Goal: Task Accomplishment & Management: Manage account settings

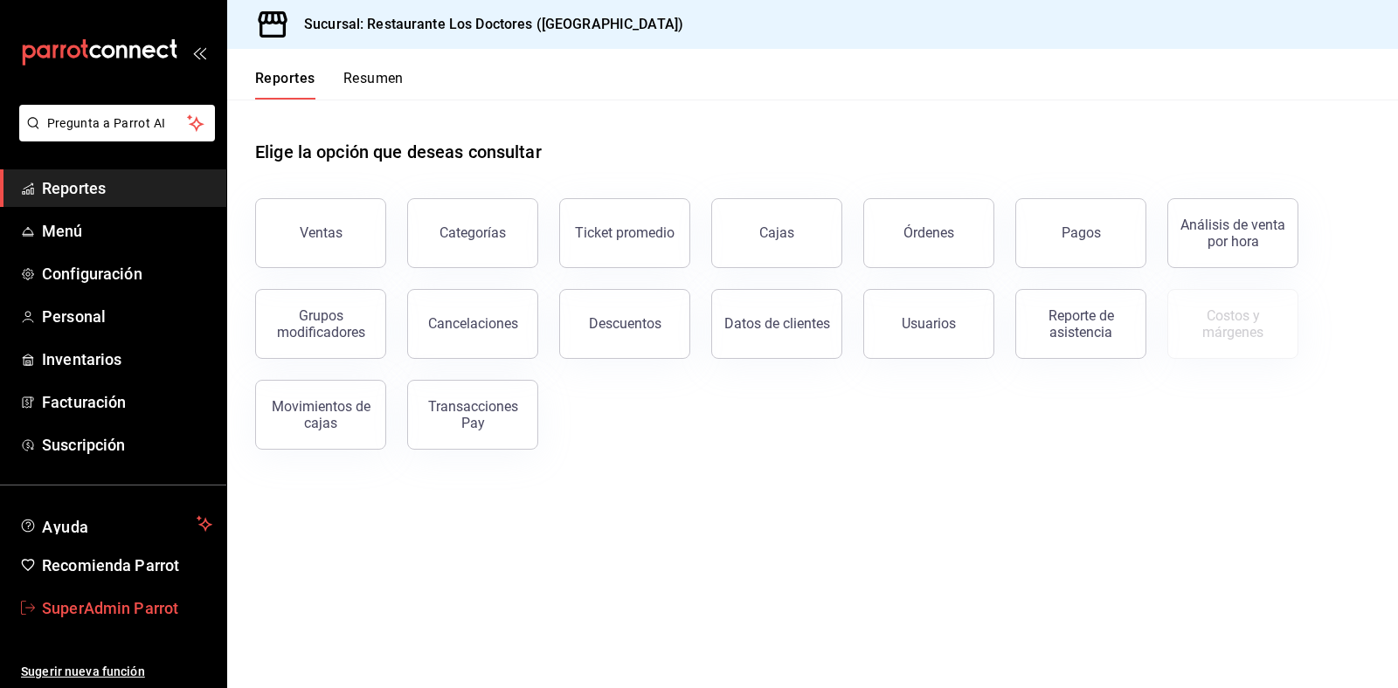
click at [92, 604] on span "SuperAdmin Parrot" at bounding box center [127, 609] width 170 height 24
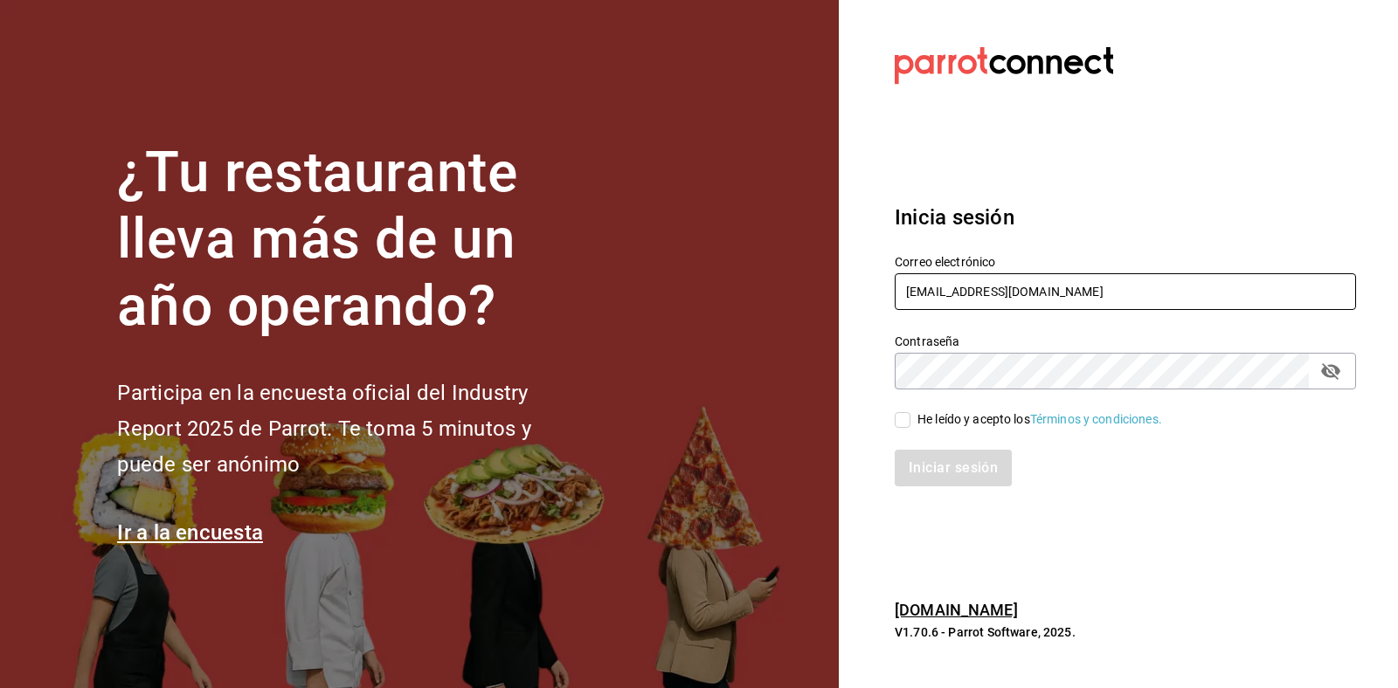
drag, startPoint x: 1101, startPoint y: 282, endPoint x: 661, endPoint y: 249, distance: 440.6
click at [661, 249] on div "¿Tu restaurante lleva más de un año operando? Participa en la encuesta oficial …" at bounding box center [699, 344] width 1398 height 688
drag, startPoint x: 1046, startPoint y: 306, endPoint x: 742, endPoint y: 280, distance: 304.2
click at [742, 280] on div "¿Tu restaurante lleva más de un año operando? Participa en la encuesta oficial …" at bounding box center [699, 344] width 1398 height 688
paste input "tores@monterrey.com"
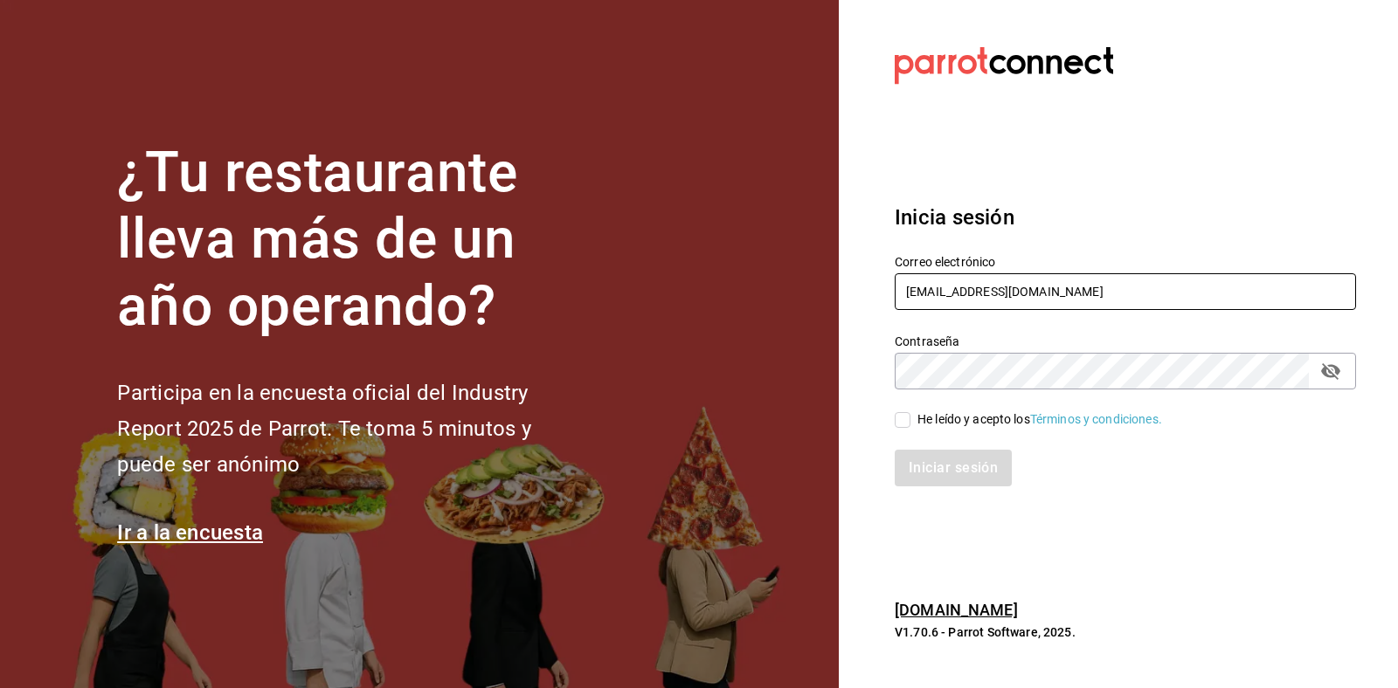
type input "[EMAIL_ADDRESS][DOMAIN_NAME]"
click at [929, 416] on div "He leído y acepto los Términos y condiciones." at bounding box center [1039, 420] width 245 height 18
click at [910, 416] on input "He leído y acepto los Términos y condiciones." at bounding box center [902, 420] width 16 height 16
checkbox input "true"
click at [911, 441] on div "Iniciar sesión" at bounding box center [1114, 458] width 482 height 58
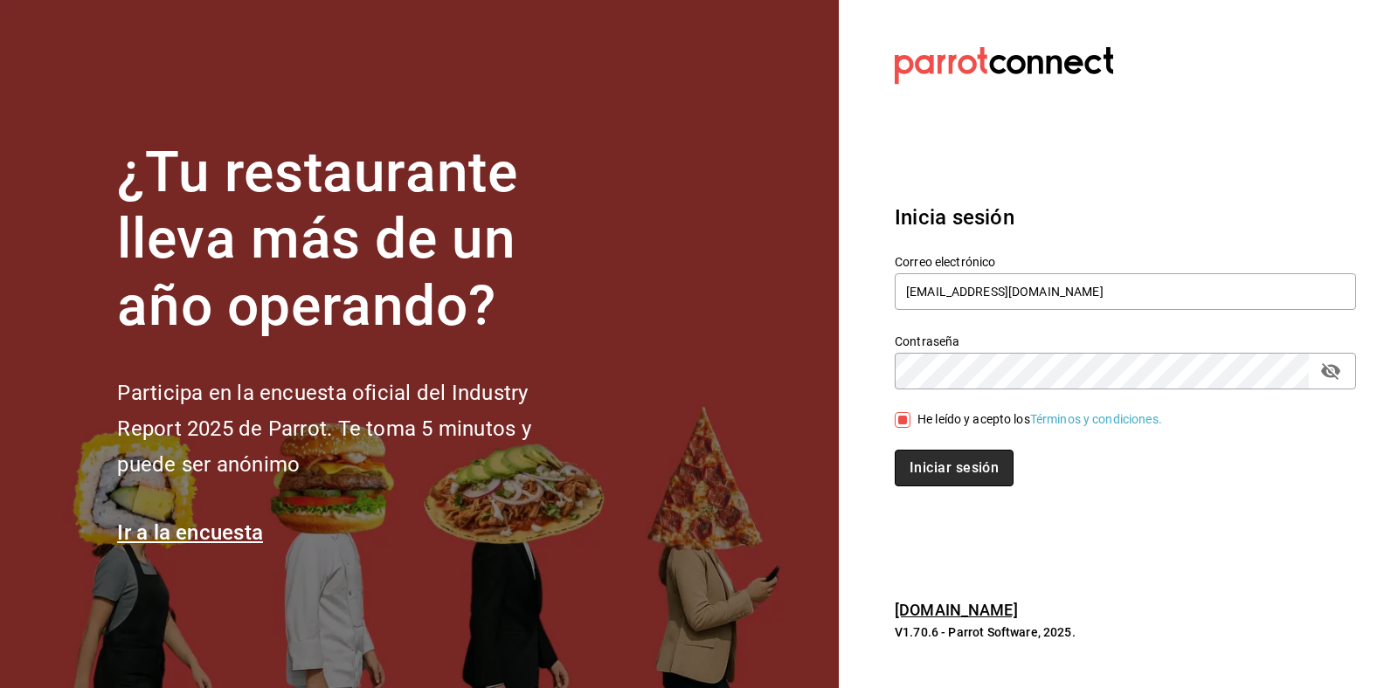
click at [932, 461] on button "Iniciar sesión" at bounding box center [953, 468] width 119 height 37
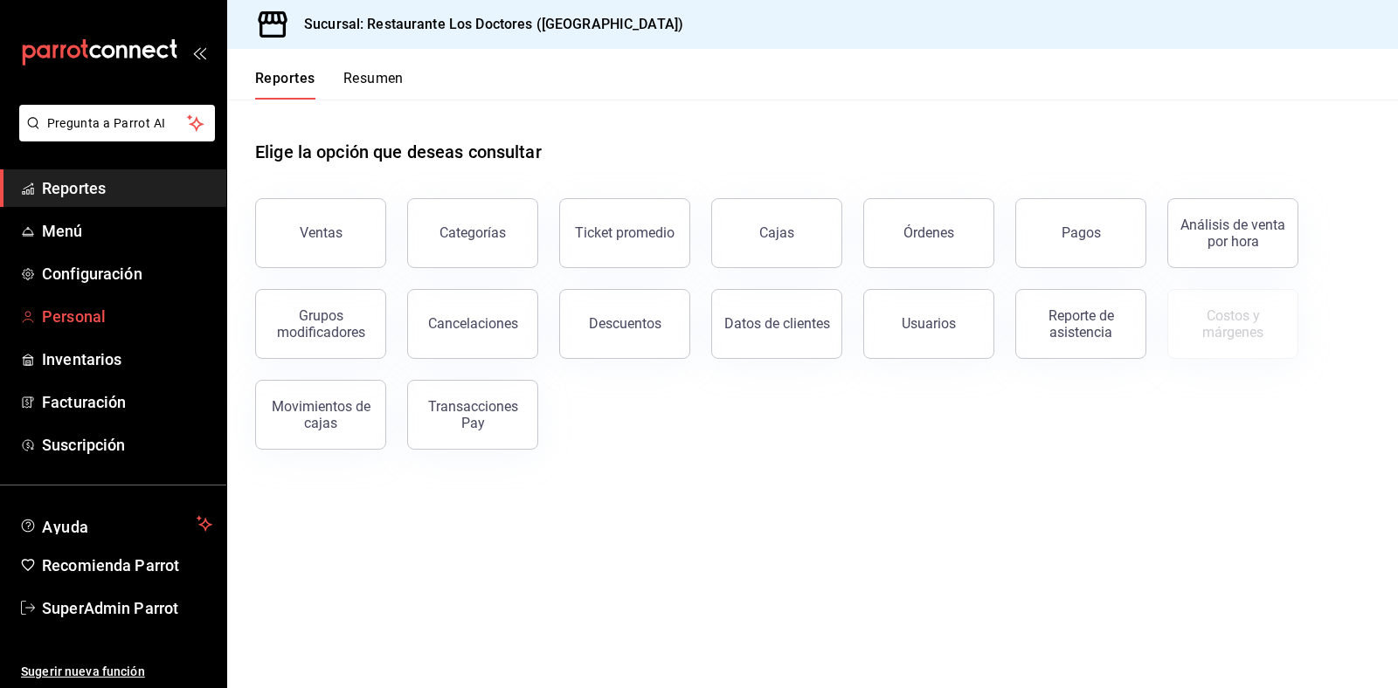
click at [77, 307] on span "Personal" at bounding box center [127, 317] width 170 height 24
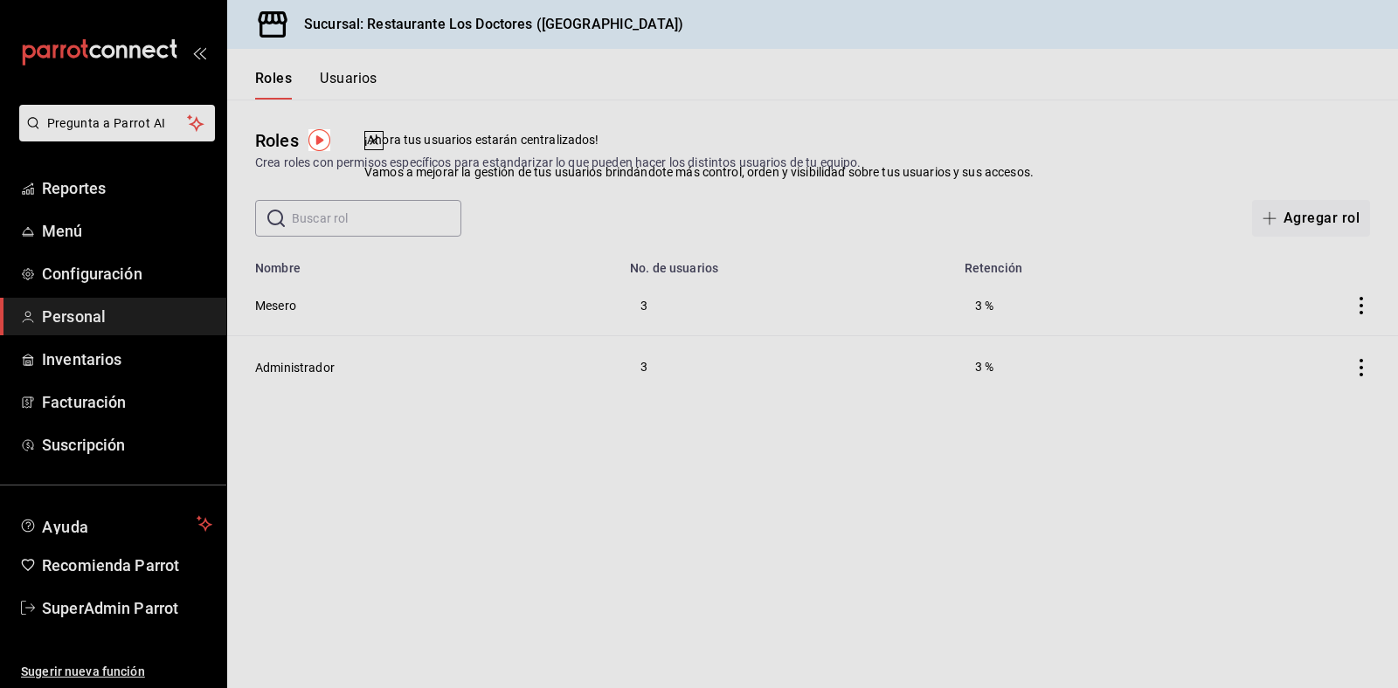
click at [383, 150] on button at bounding box center [373, 140] width 19 height 19
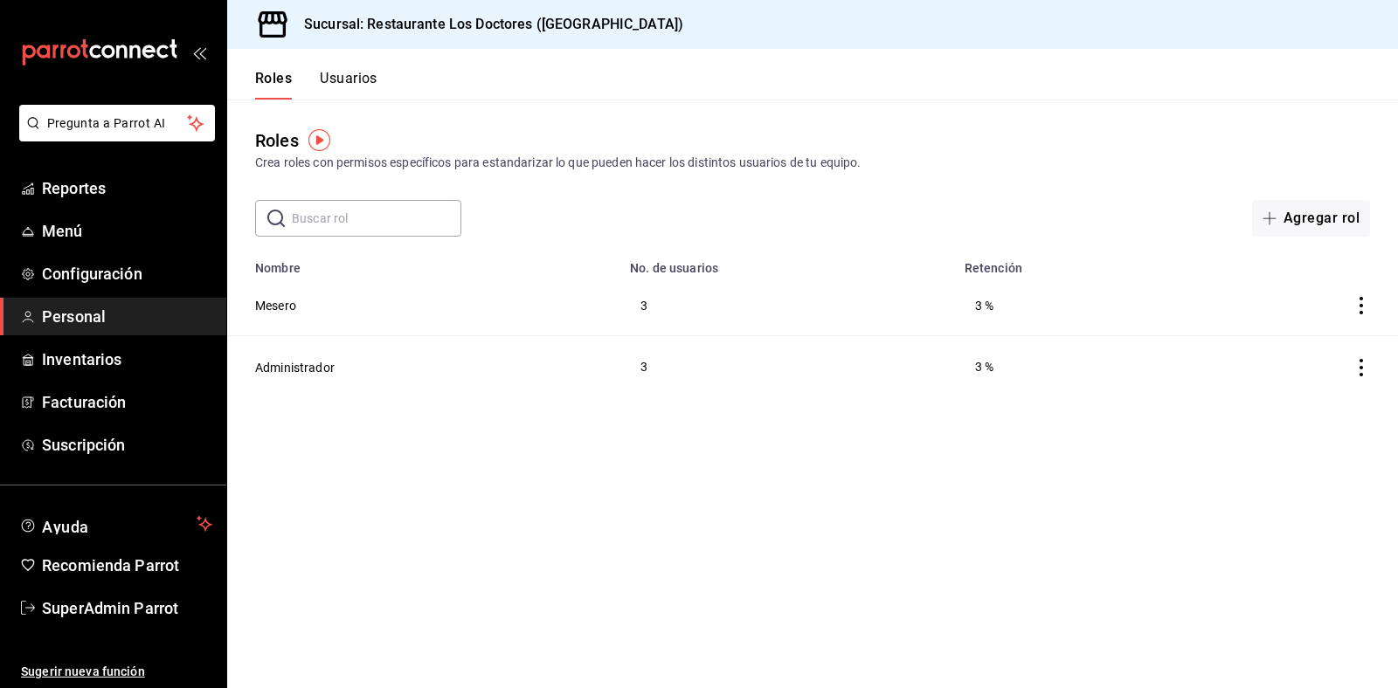
click at [334, 80] on button "Usuarios" at bounding box center [349, 85] width 58 height 30
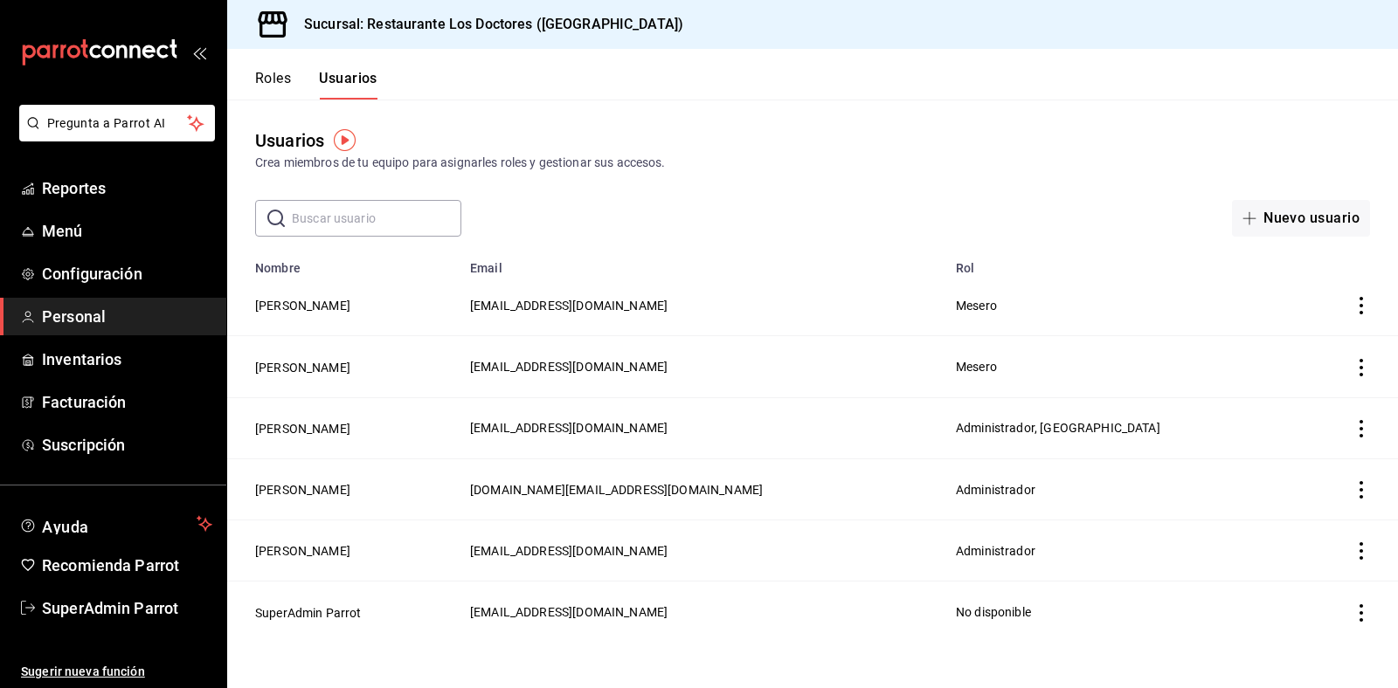
click at [276, 74] on button "Roles" at bounding box center [273, 85] width 36 height 30
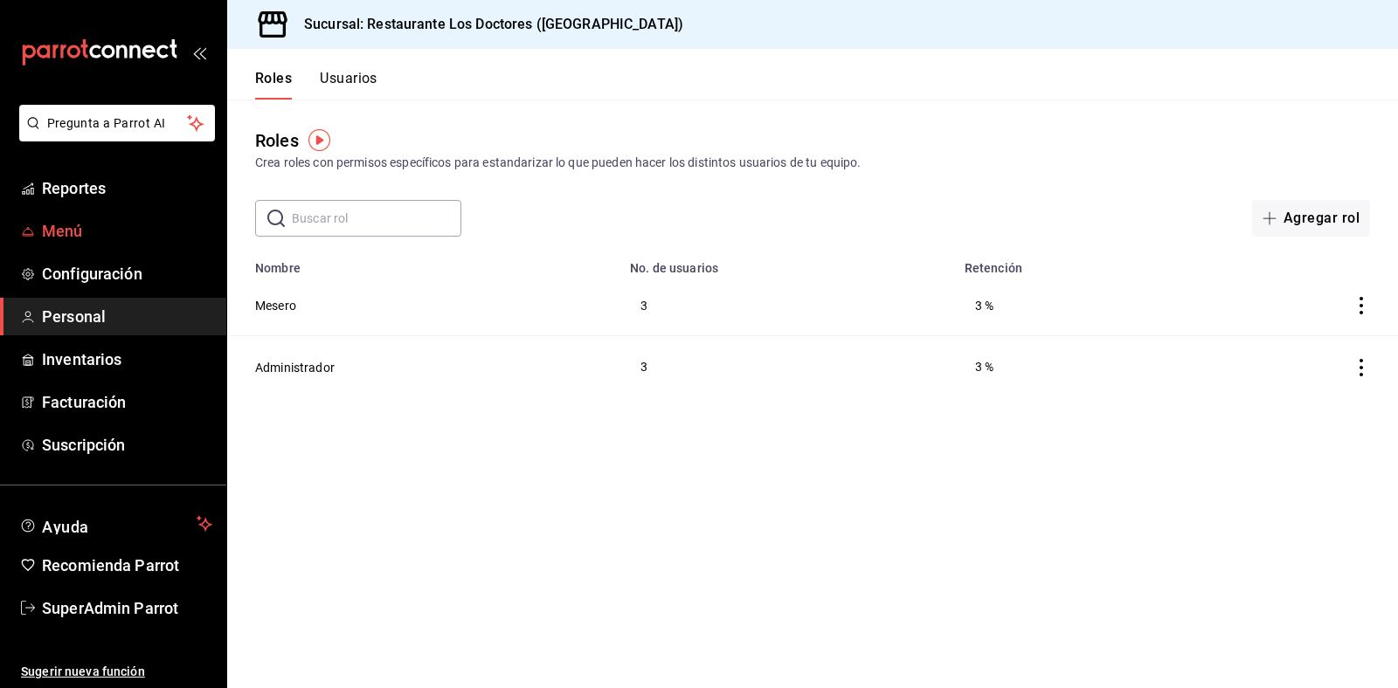
click at [79, 224] on span "Menú" at bounding box center [127, 231] width 170 height 24
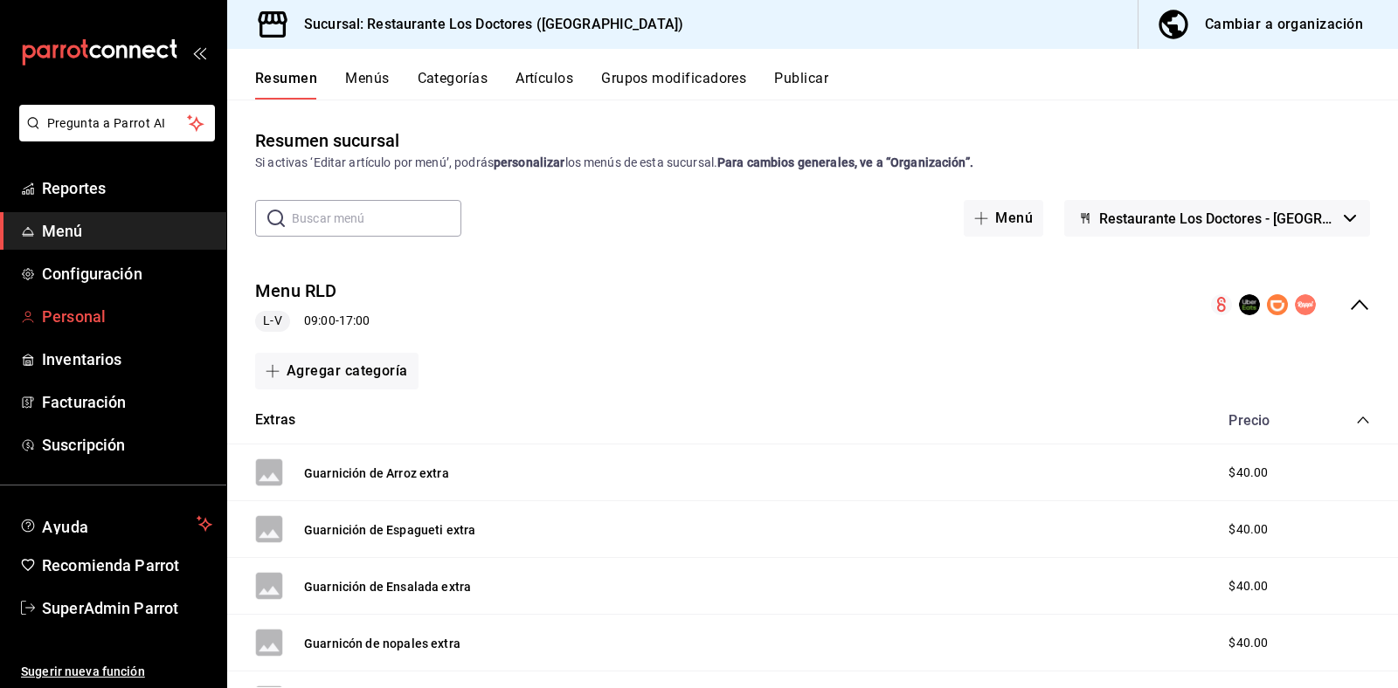
click at [54, 306] on span "Personal" at bounding box center [127, 317] width 170 height 24
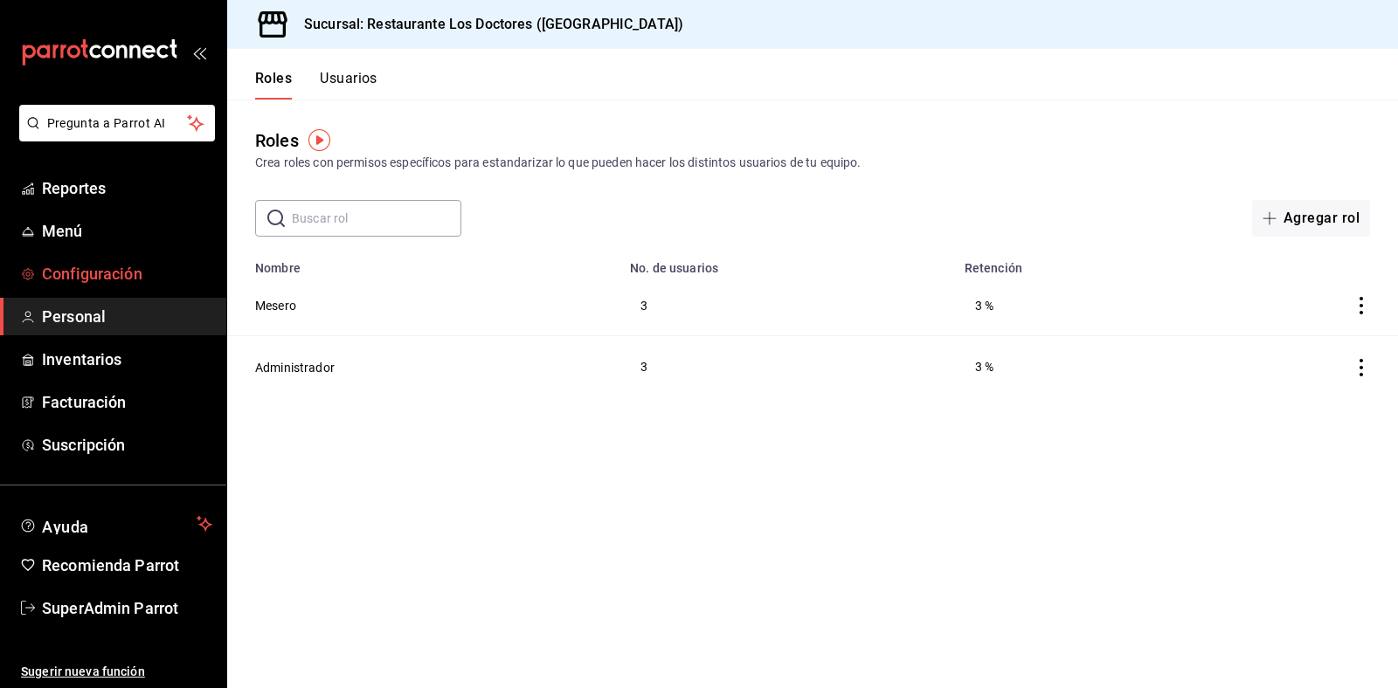
click at [83, 264] on span "Configuración" at bounding box center [127, 274] width 170 height 24
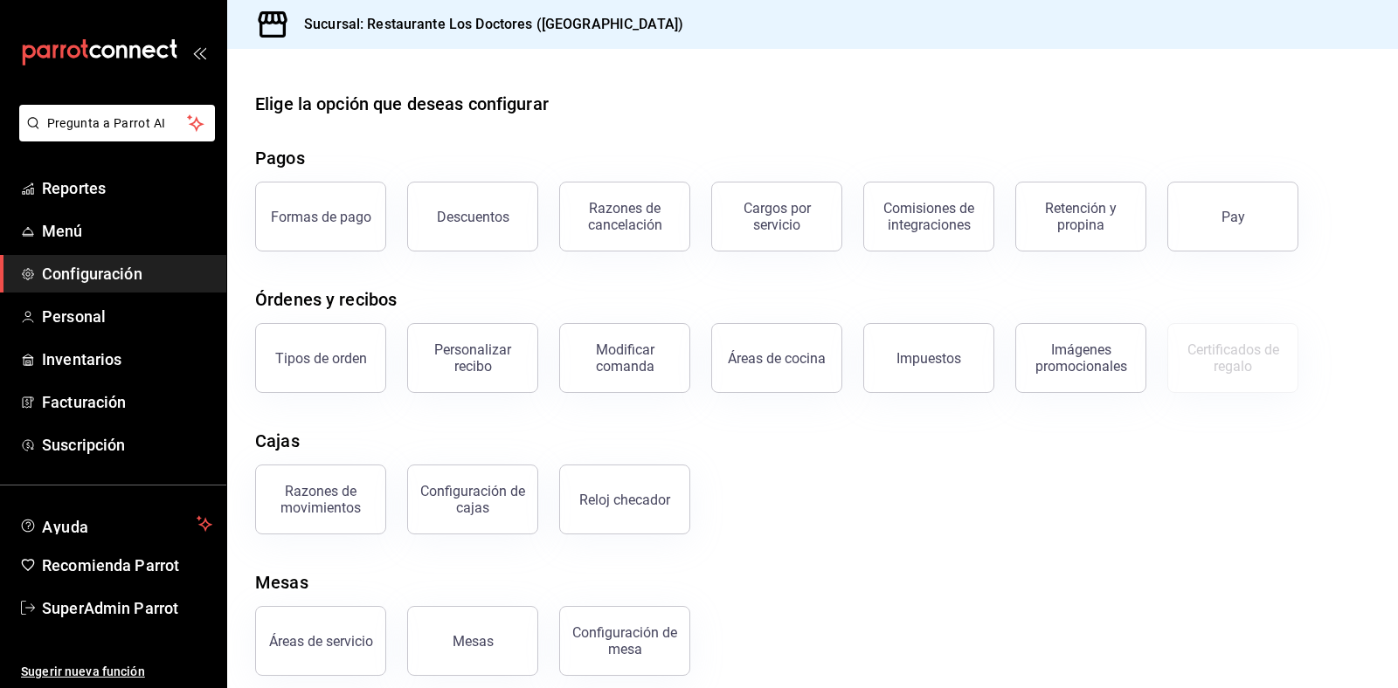
scroll to position [15, 0]
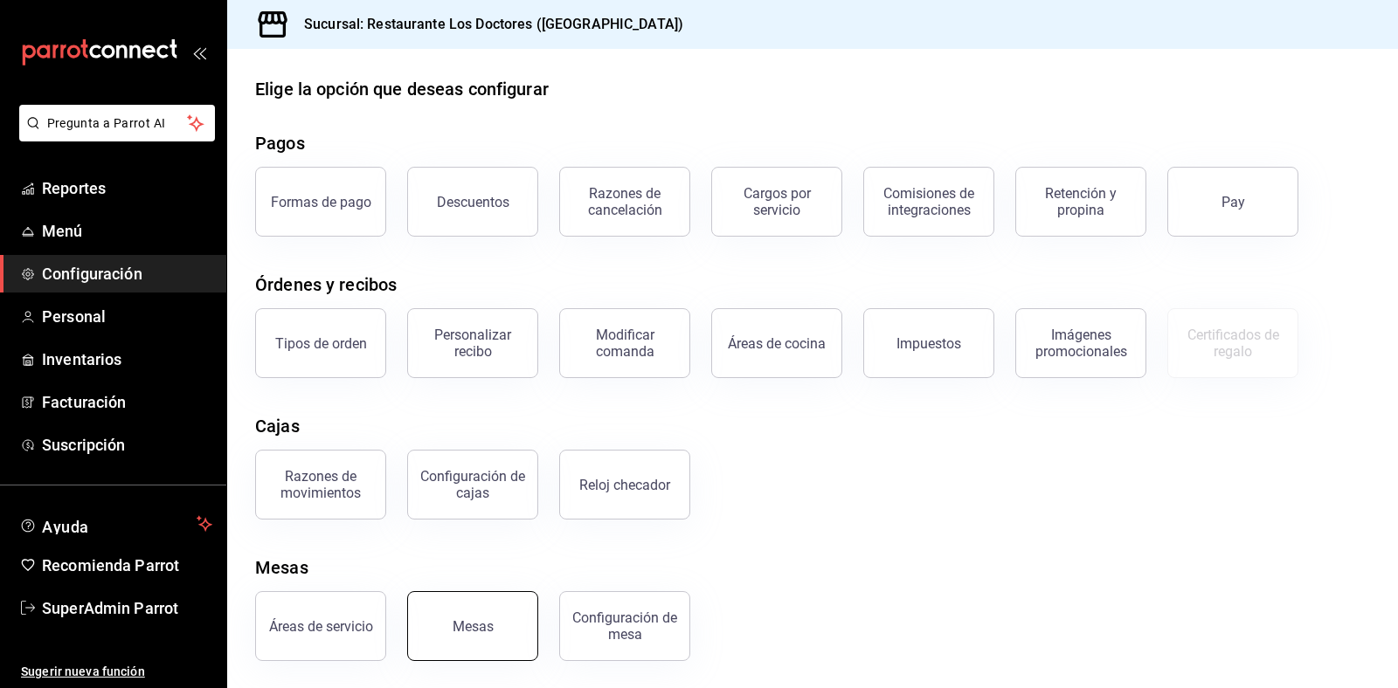
click at [441, 611] on button "Mesas" at bounding box center [472, 626] width 131 height 70
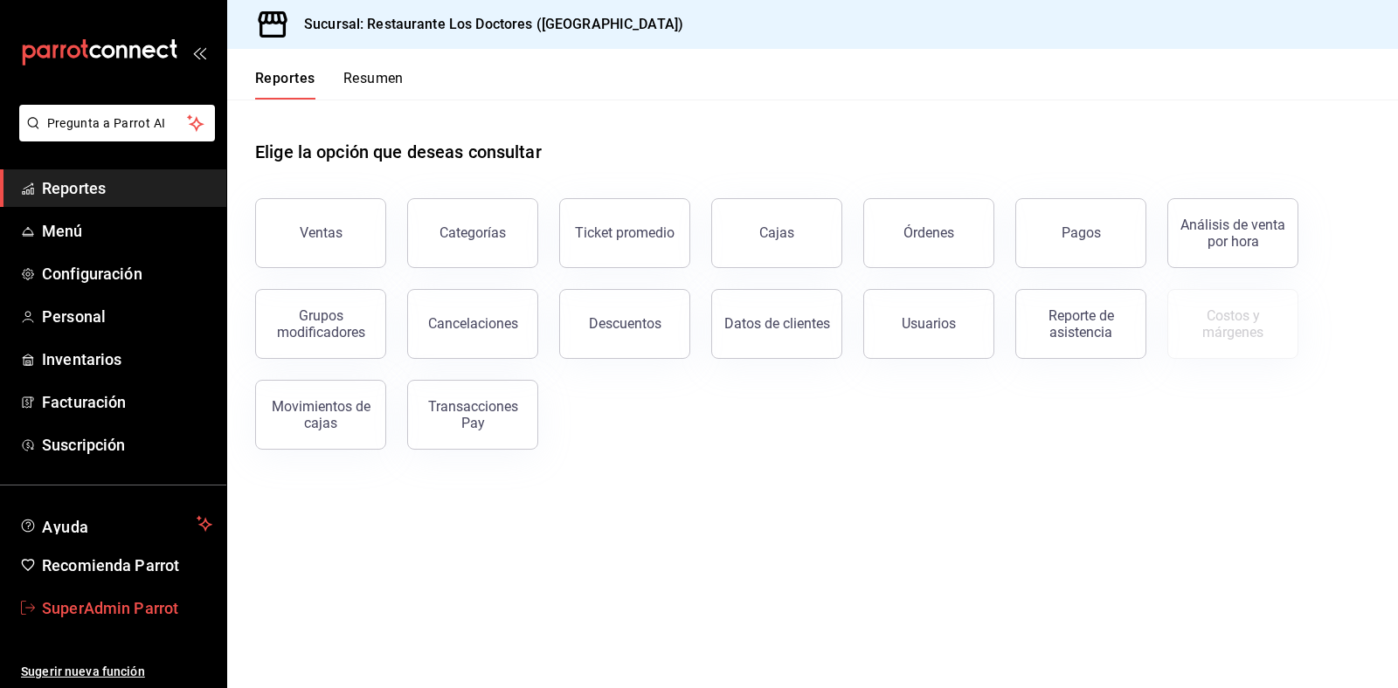
click at [98, 618] on span "SuperAdmin Parrot" at bounding box center [127, 609] width 170 height 24
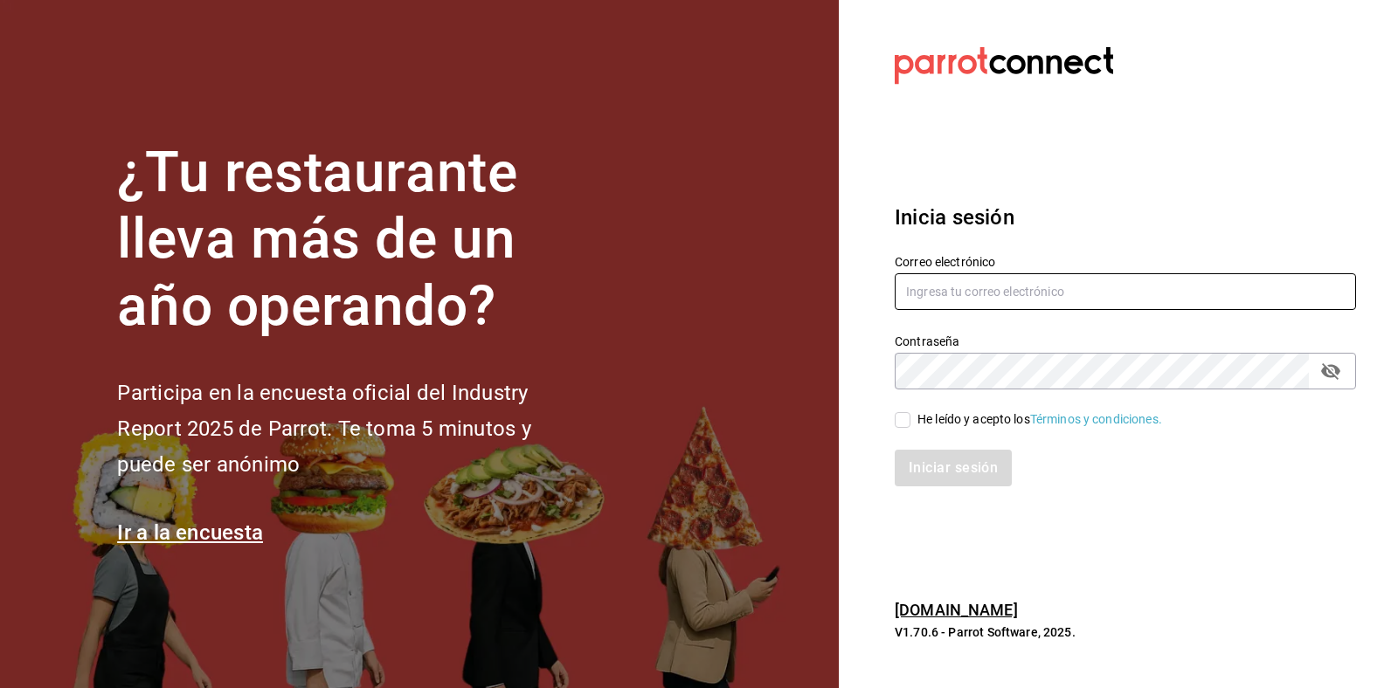
type input "losportalesdeboca@veracruz.com"
click at [1015, 275] on input "losportalesdeboca@veracruz.com" at bounding box center [1124, 291] width 461 height 37
drag, startPoint x: 1015, startPoint y: 275, endPoint x: 1031, endPoint y: 278, distance: 15.9
click at [1015, 275] on input "[EMAIL_ADDRESS][DOMAIN_NAME]" at bounding box center [1124, 291] width 461 height 37
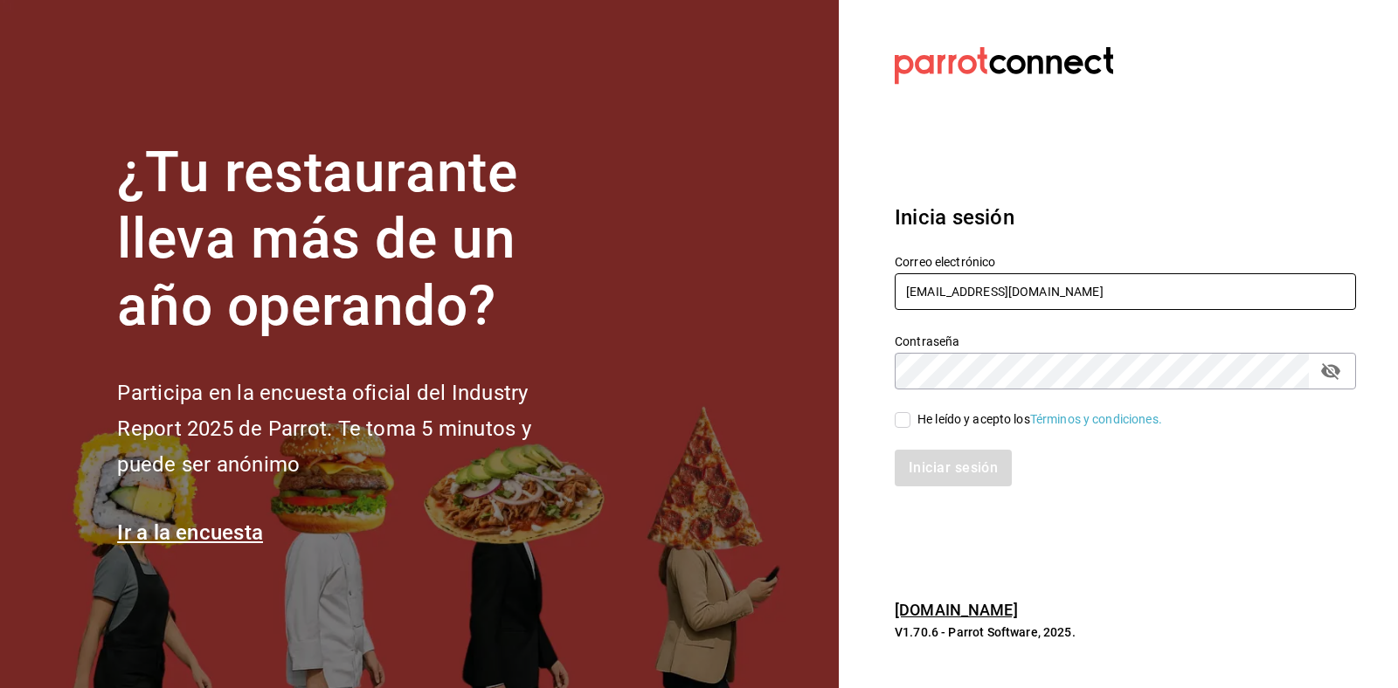
click at [1031, 278] on input "[EMAIL_ADDRESS][DOMAIN_NAME]" at bounding box center [1124, 291] width 461 height 37
click at [1147, 287] on input "[EMAIL_ADDRESS][DOMAIN_NAME]" at bounding box center [1124, 291] width 461 height 37
drag, startPoint x: 1147, startPoint y: 287, endPoint x: 612, endPoint y: 278, distance: 534.6
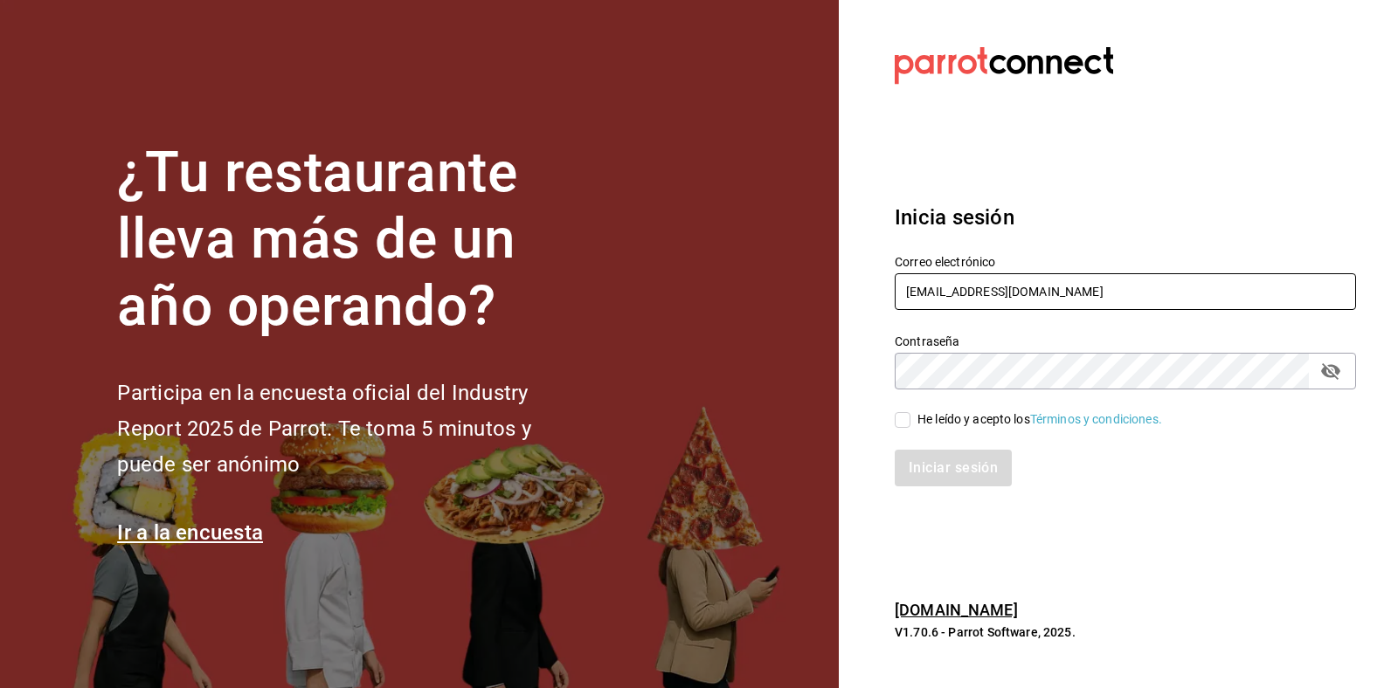
click at [612, 278] on div "¿Tu restaurante lleva más de un año operando? Participa en la encuesta oficial …" at bounding box center [699, 344] width 1398 height 688
type input "beefcapitalshi@irapuato.com"
click at [936, 424] on div "He leído y acepto los Términos y condiciones." at bounding box center [1039, 420] width 245 height 18
click at [910, 424] on input "He leído y acepto los Términos y condiciones." at bounding box center [902, 420] width 16 height 16
checkbox input "true"
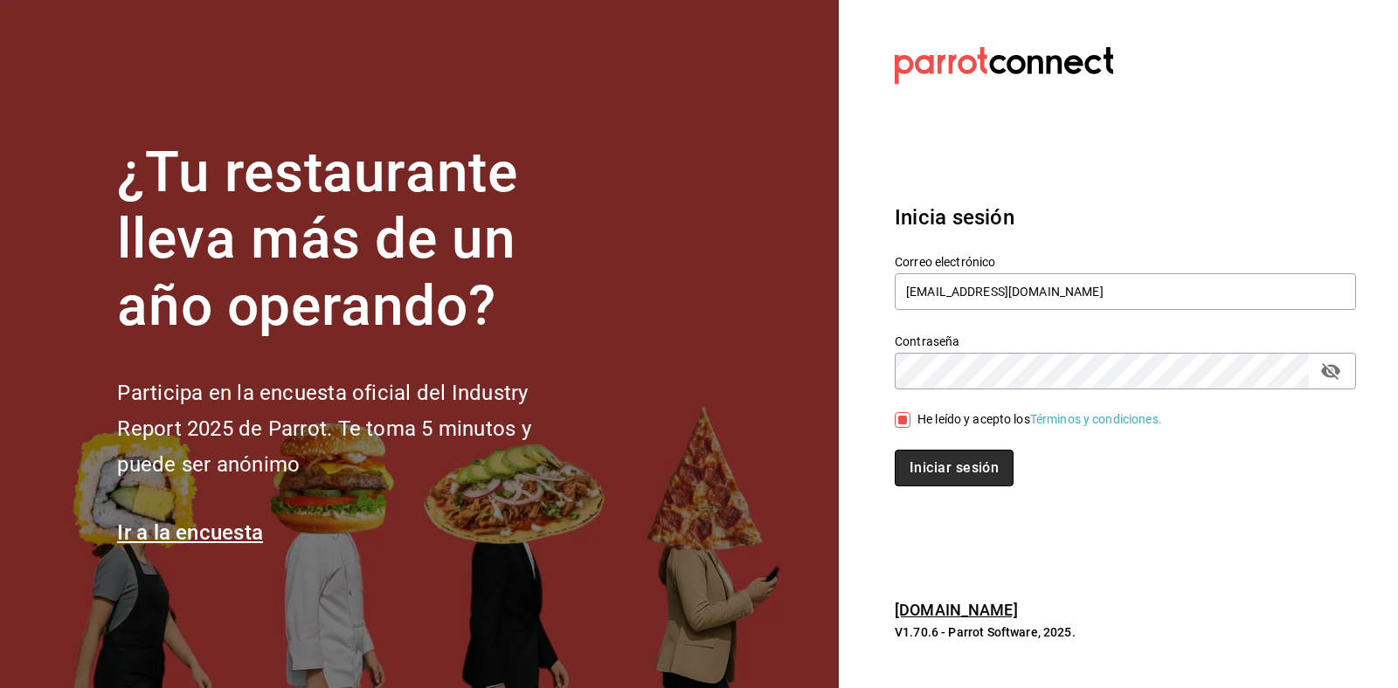
click at [930, 464] on button "Iniciar sesión" at bounding box center [953, 468] width 119 height 37
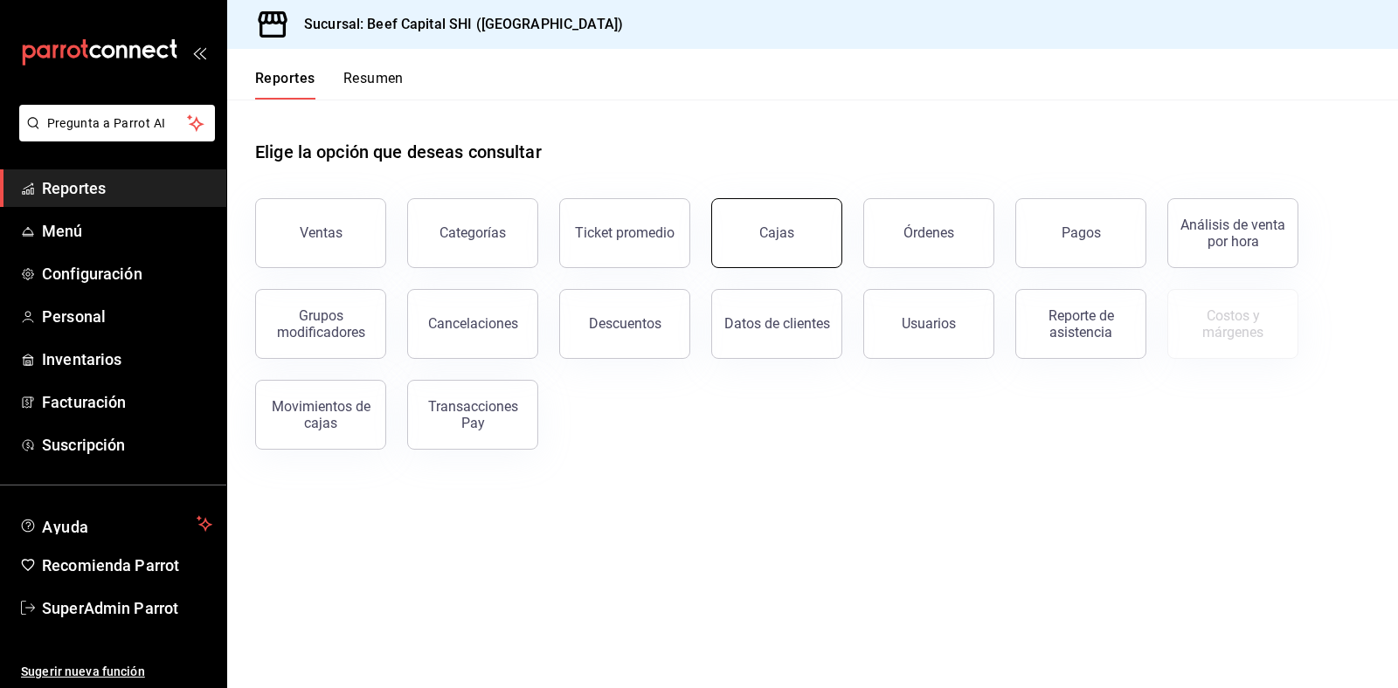
click at [784, 221] on link "Cajas" at bounding box center [776, 233] width 131 height 70
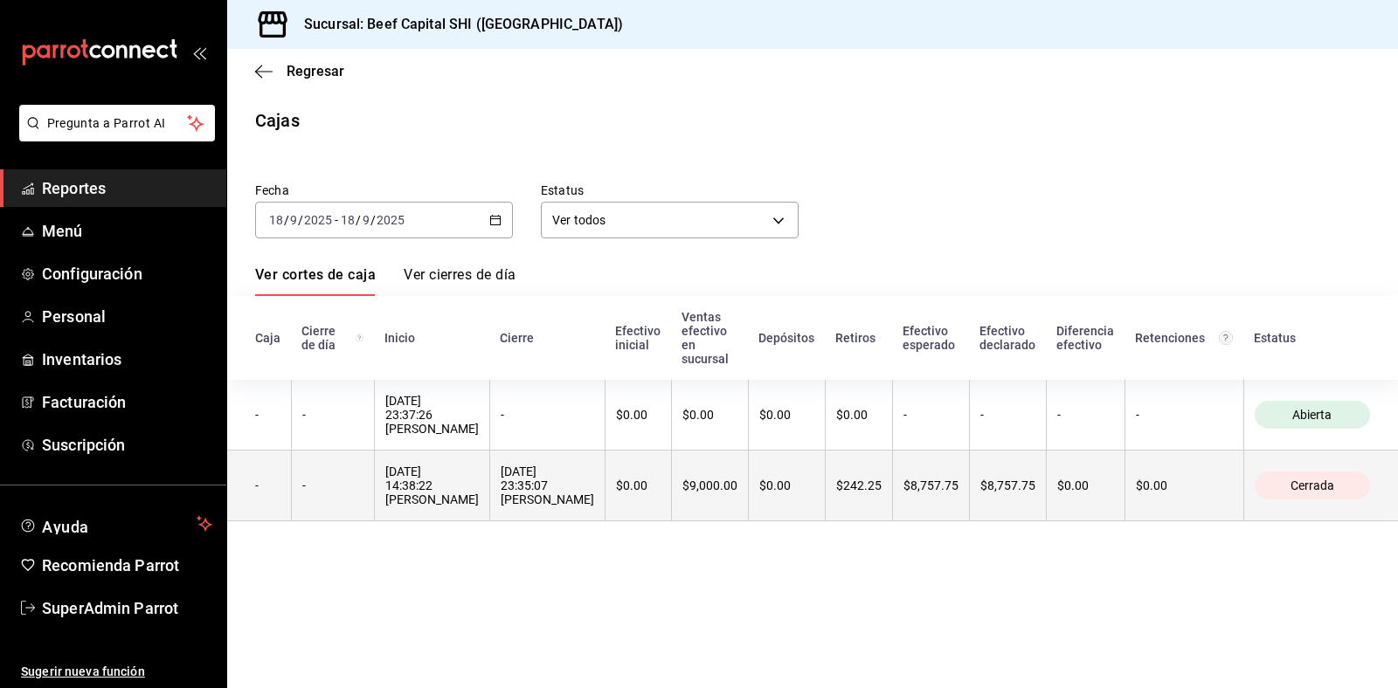
click at [594, 507] on div "18/09/2025 23:35:07 Georgina Manrique" at bounding box center [547, 486] width 93 height 42
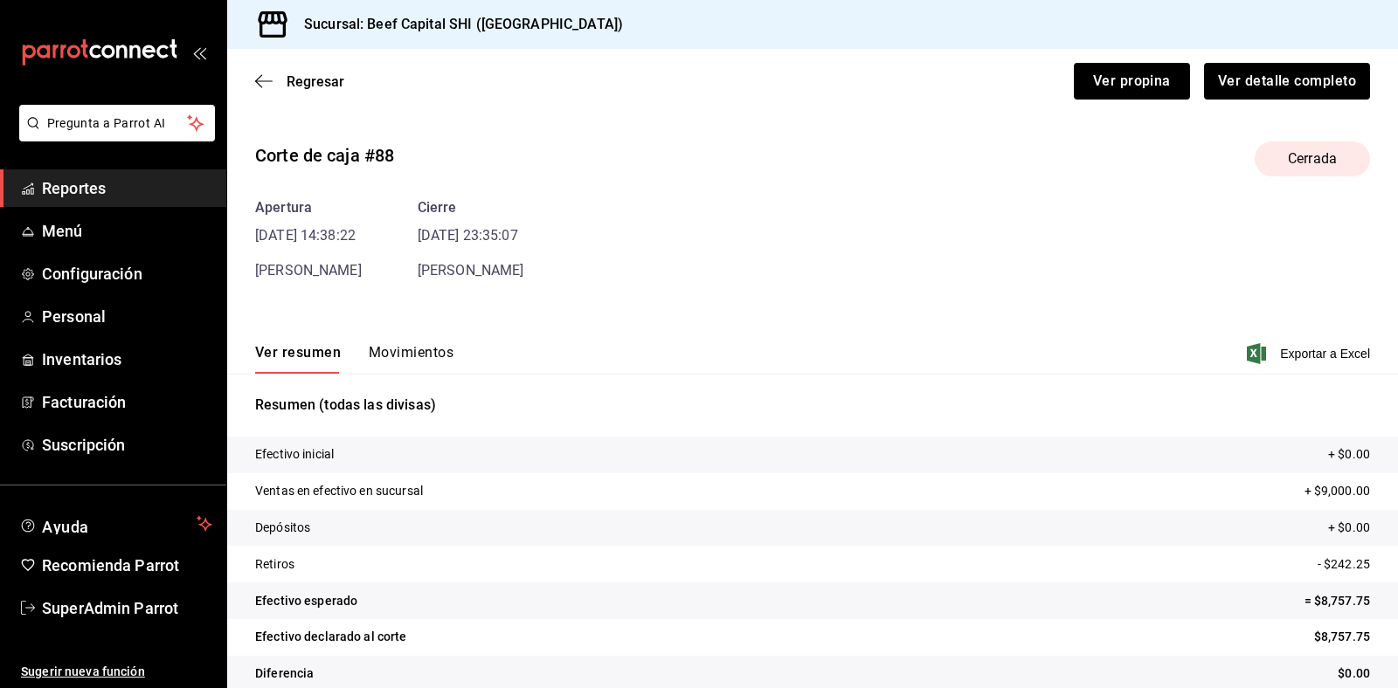
scroll to position [24, 0]
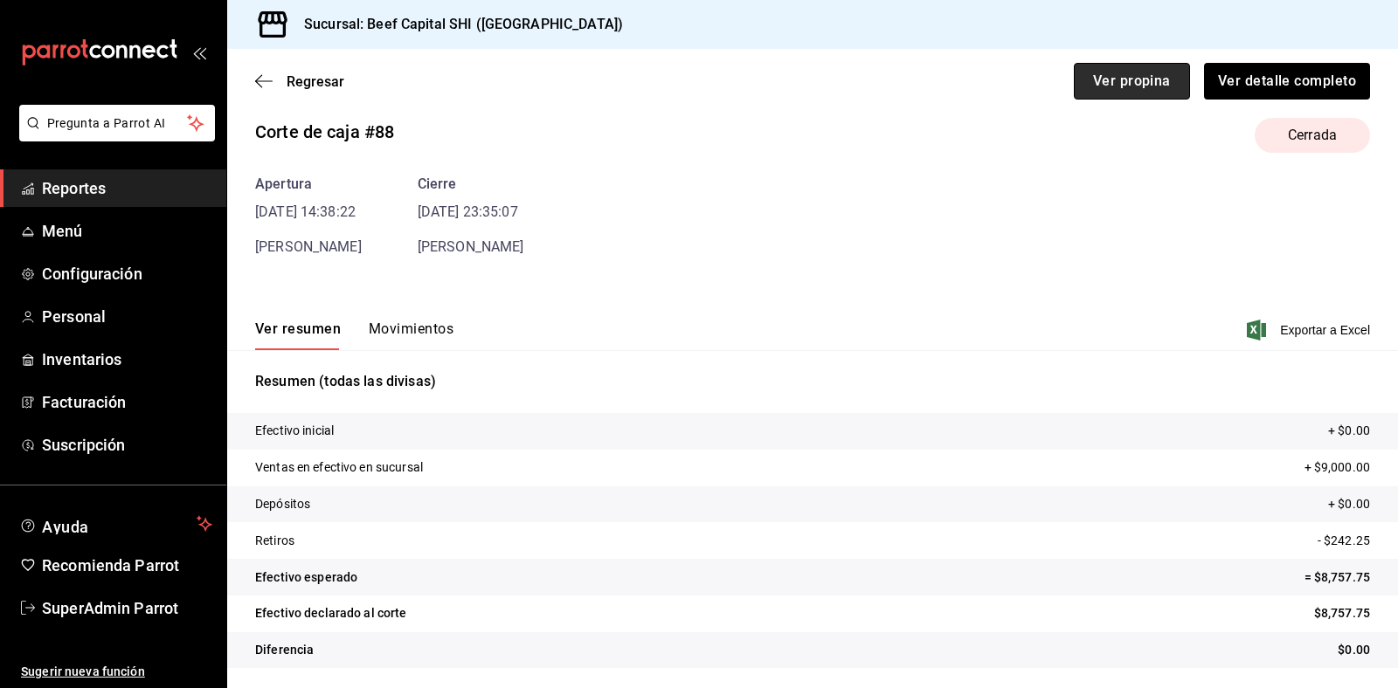
click at [1121, 86] on button "Ver propina" at bounding box center [1132, 81] width 116 height 37
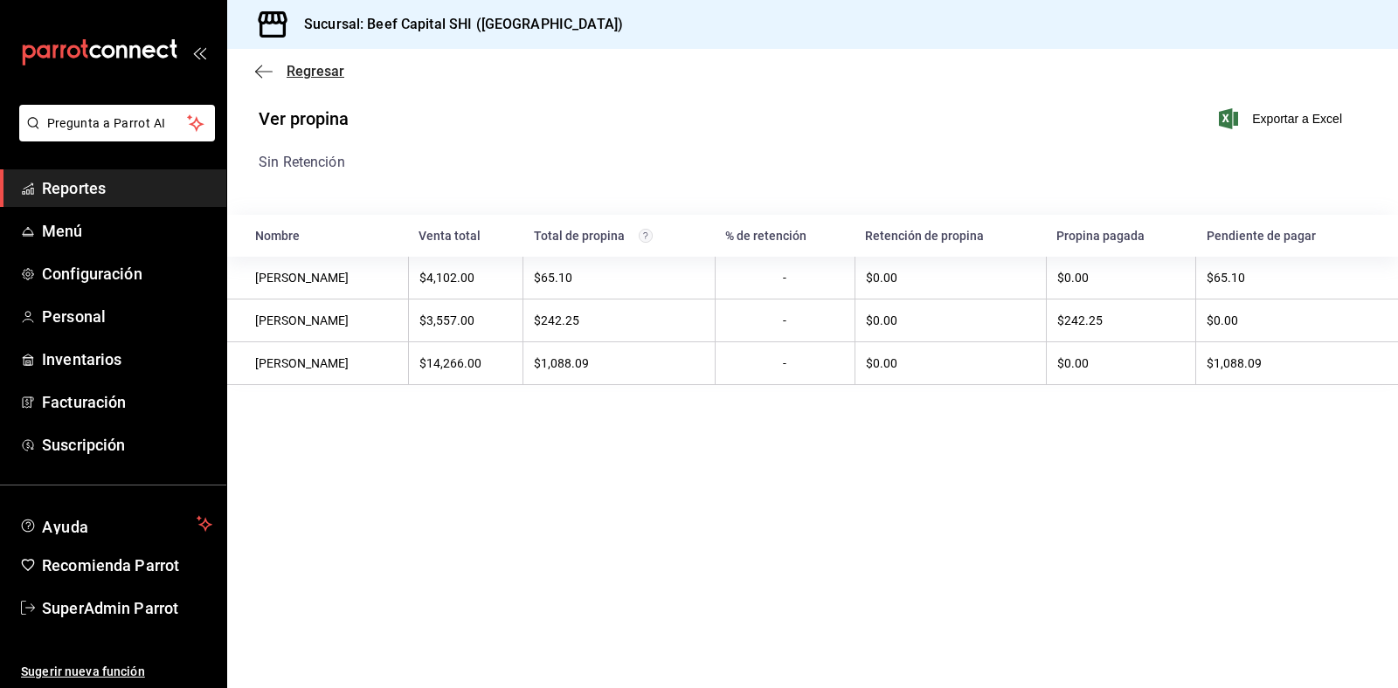
click at [299, 68] on span "Regresar" at bounding box center [316, 71] width 58 height 17
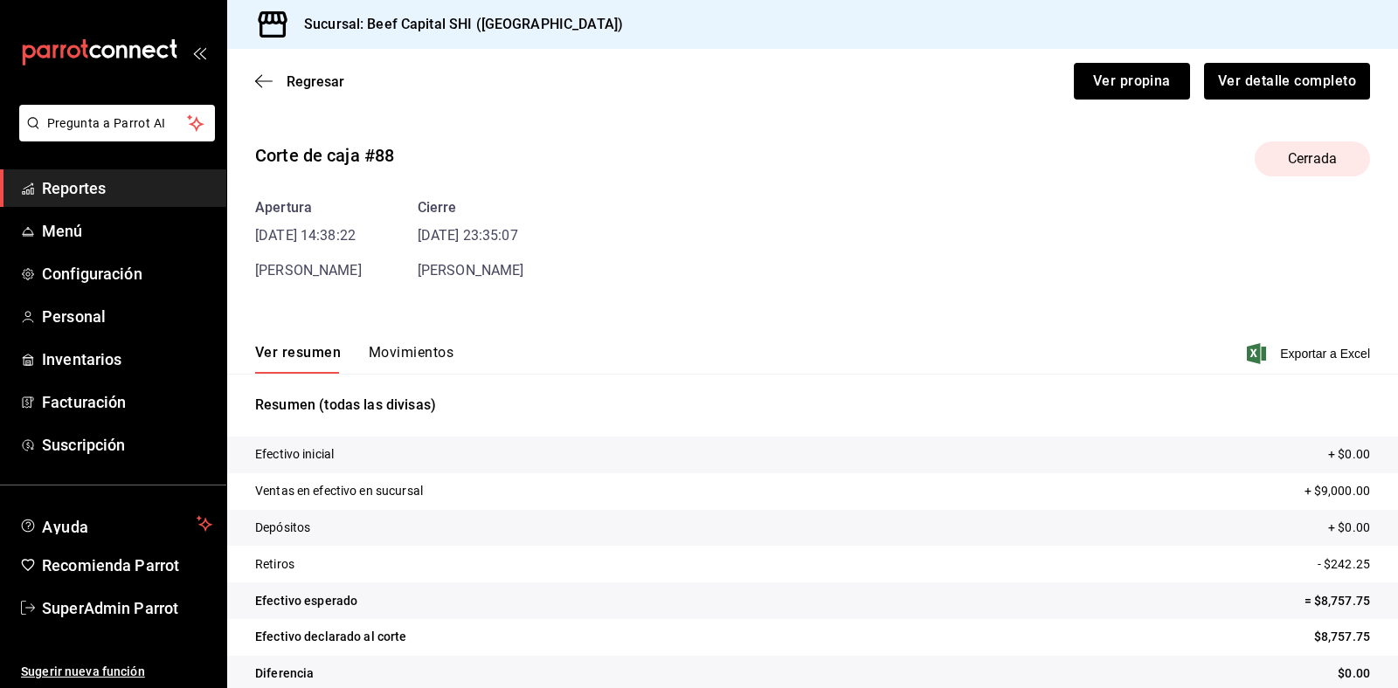
scroll to position [24, 0]
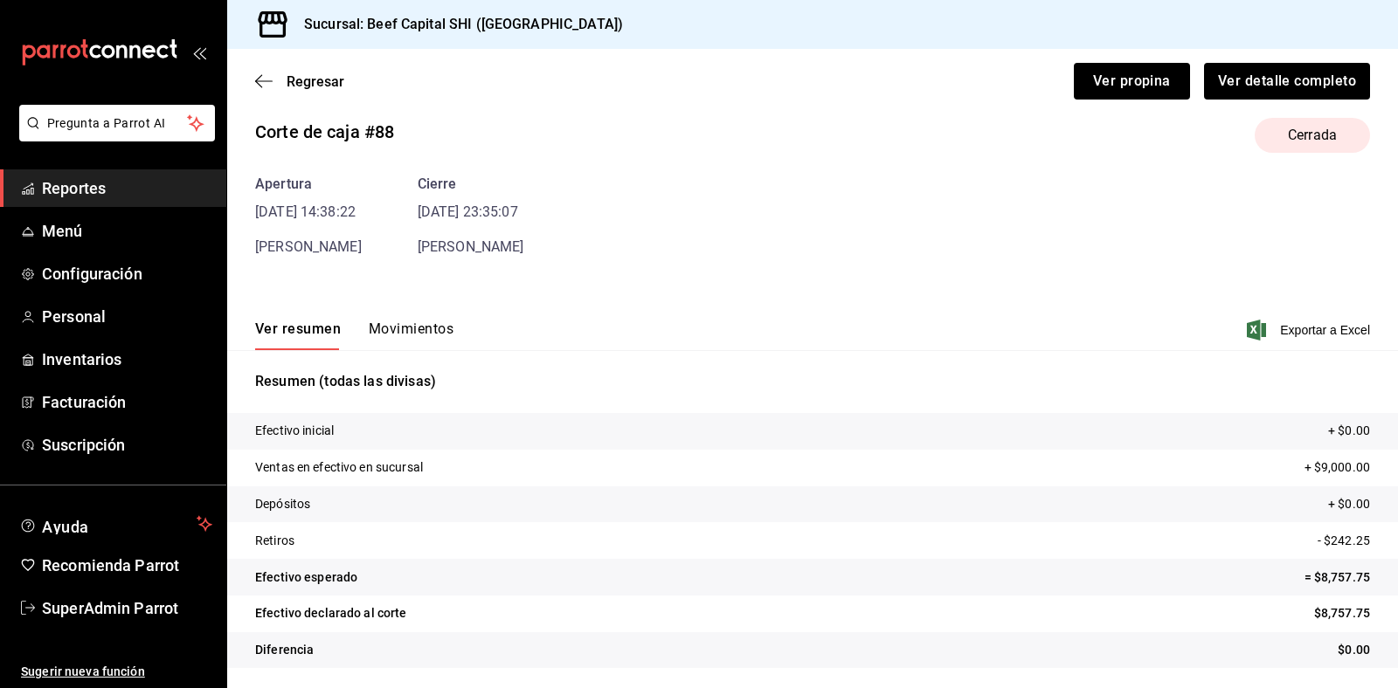
click at [441, 334] on button "Movimientos" at bounding box center [411, 336] width 85 height 30
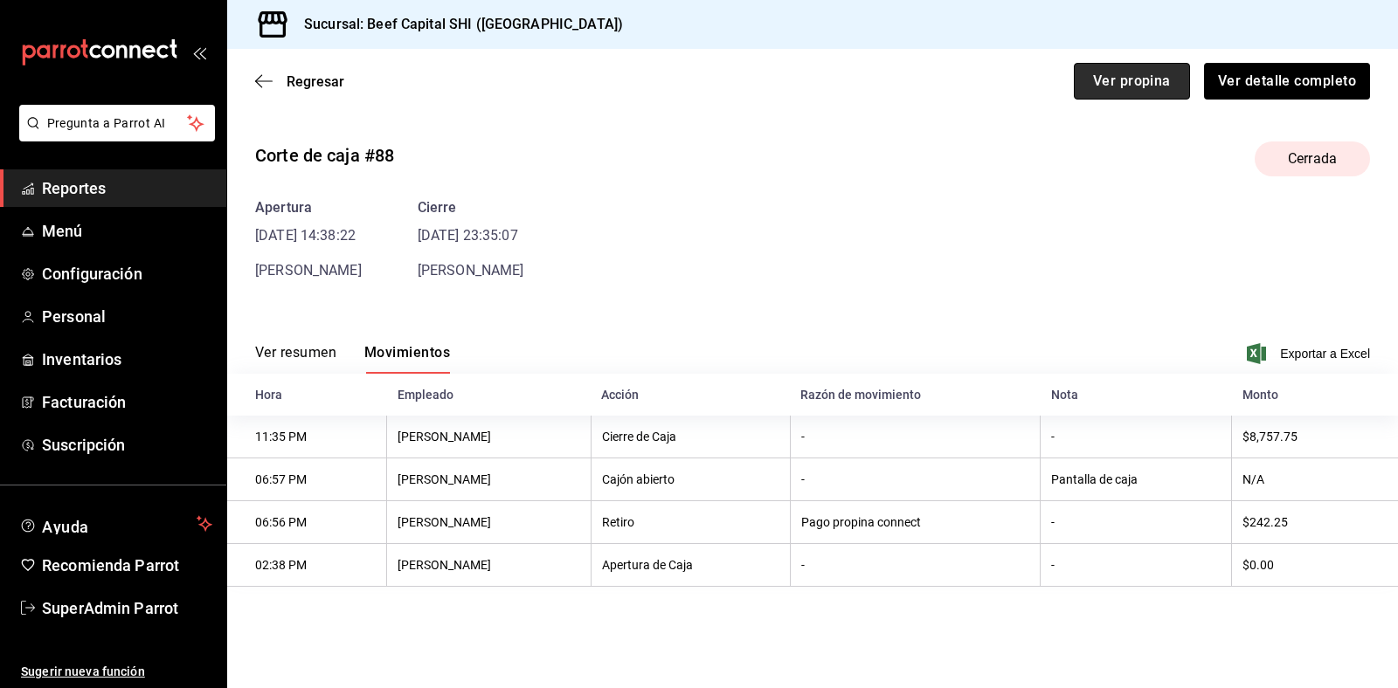
click at [1127, 83] on button "Ver propina" at bounding box center [1132, 81] width 116 height 37
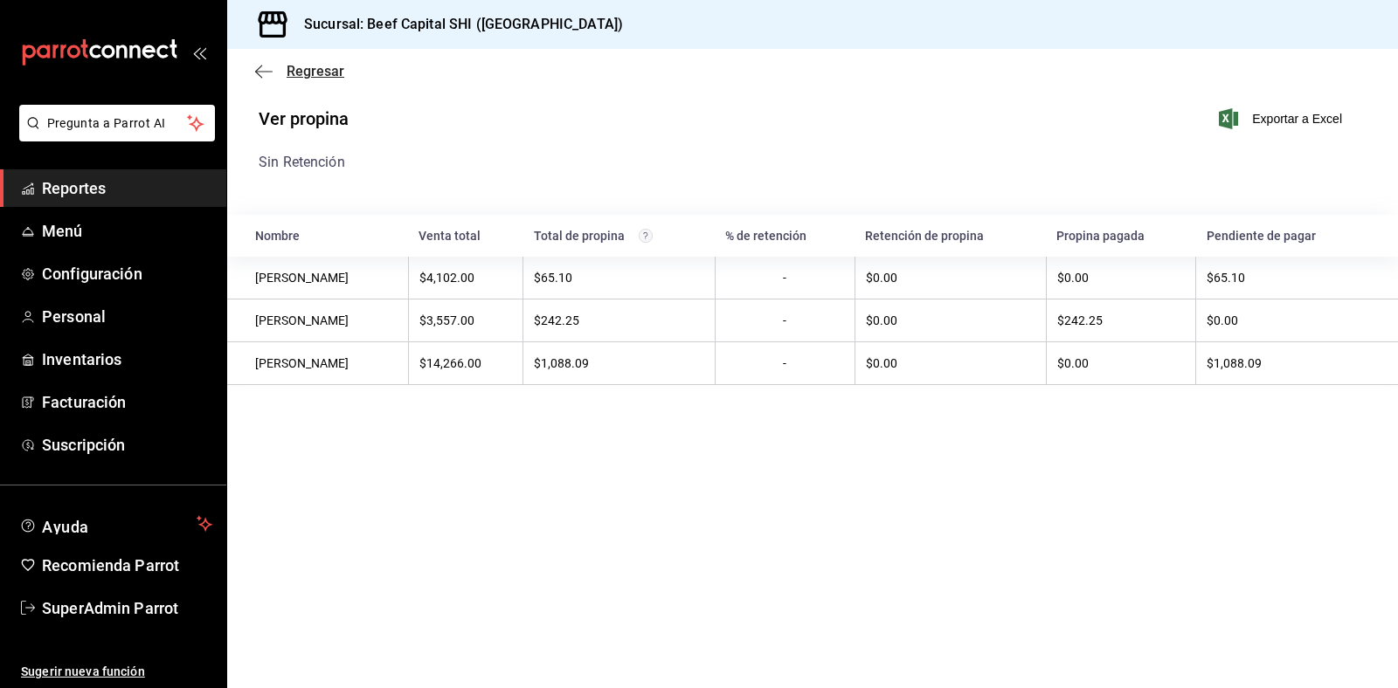
click at [323, 66] on span "Regresar" at bounding box center [316, 71] width 58 height 17
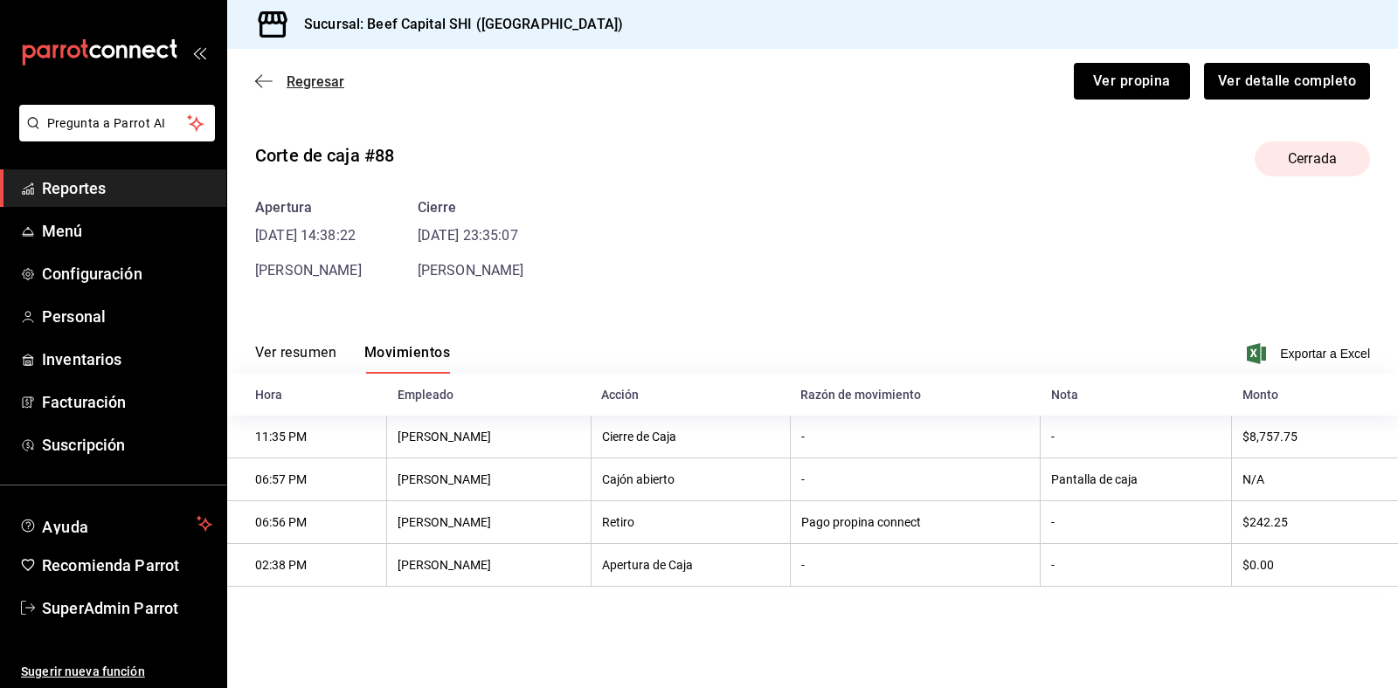
click at [324, 79] on span "Regresar" at bounding box center [316, 81] width 58 height 17
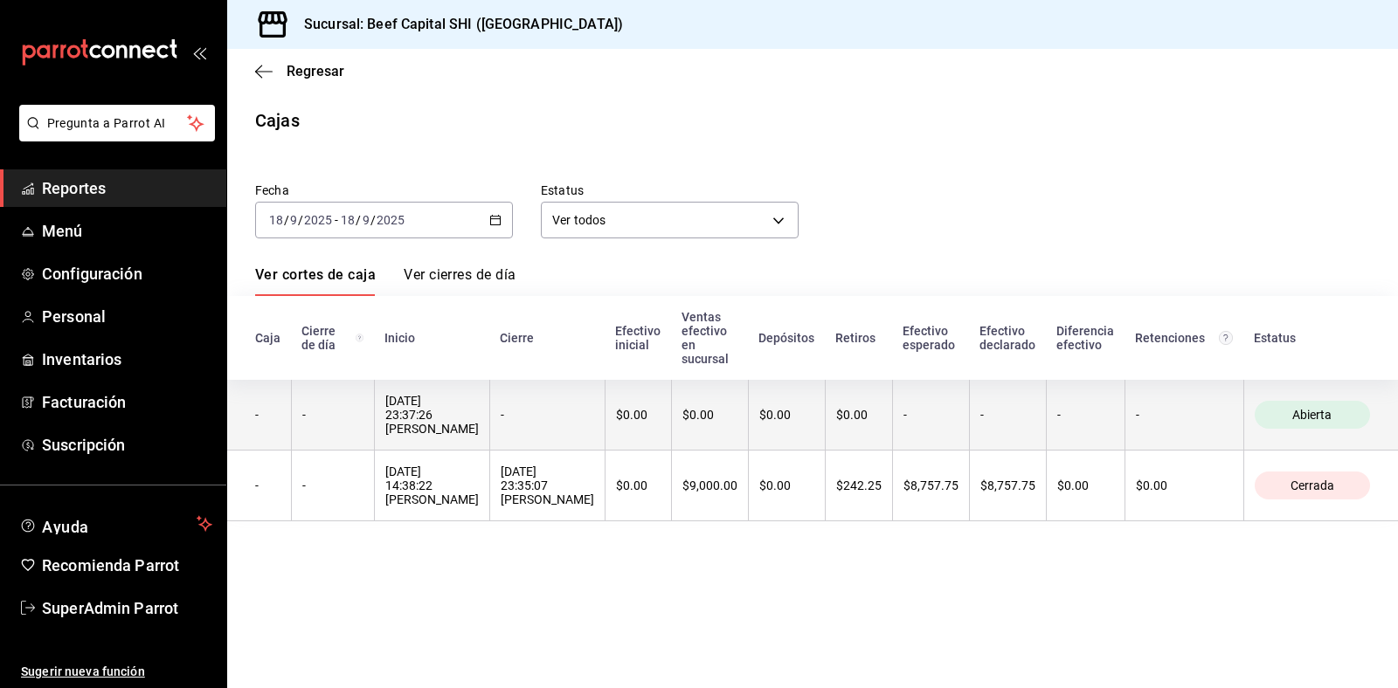
click at [631, 429] on th "$0.00" at bounding box center [637, 415] width 66 height 71
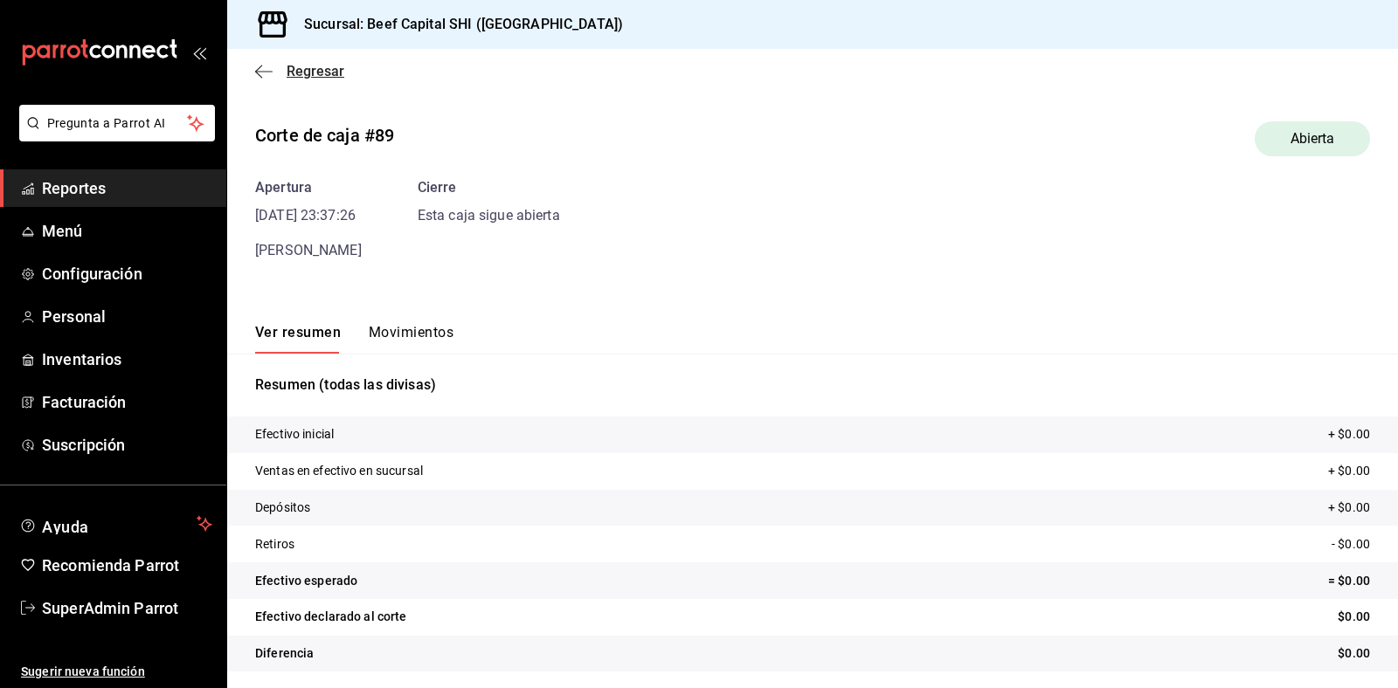
click at [287, 77] on span "Regresar" at bounding box center [316, 71] width 58 height 17
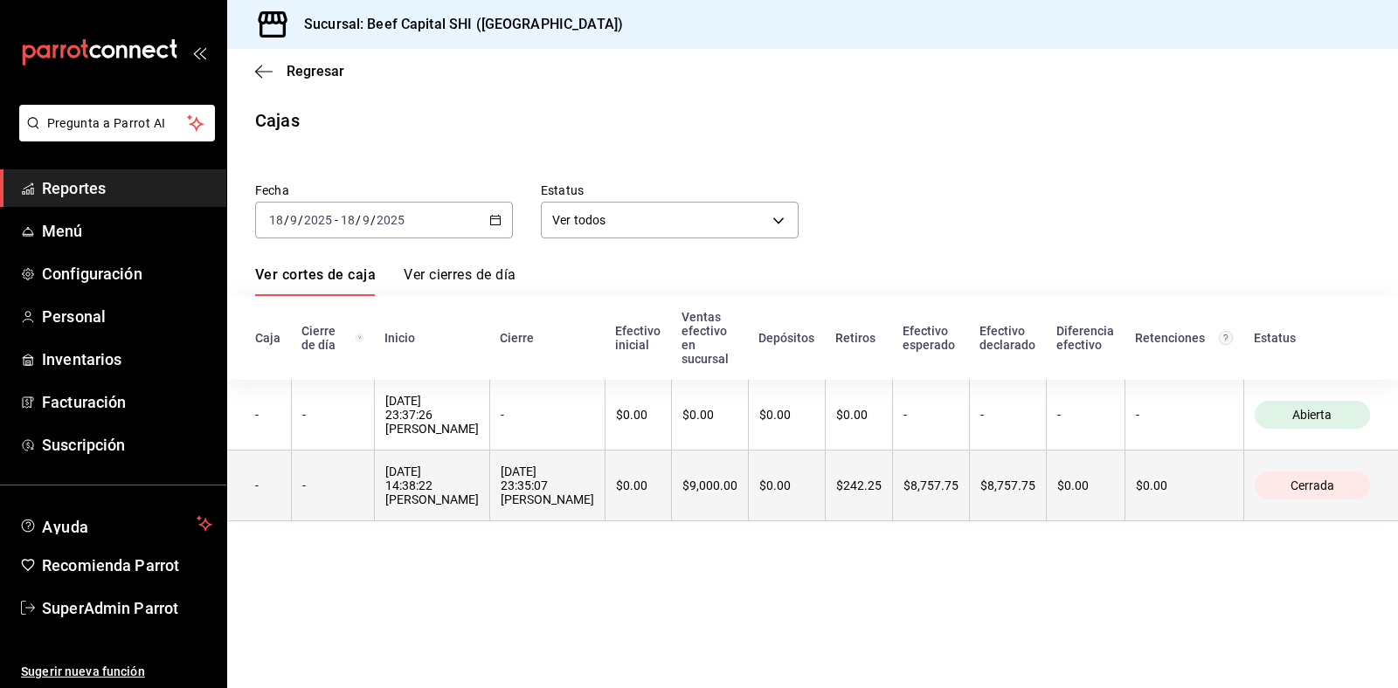
click at [640, 514] on th "$0.00" at bounding box center [637, 486] width 66 height 71
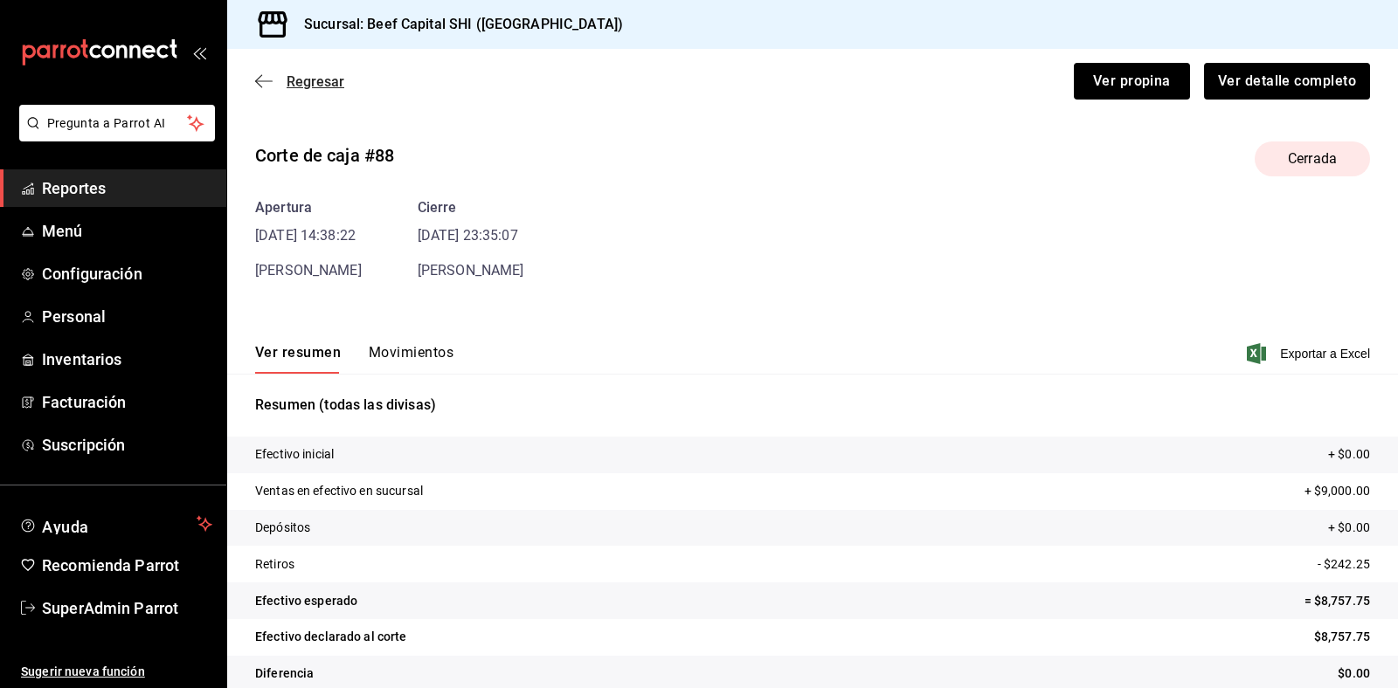
click at [316, 74] on span "Regresar" at bounding box center [316, 81] width 58 height 17
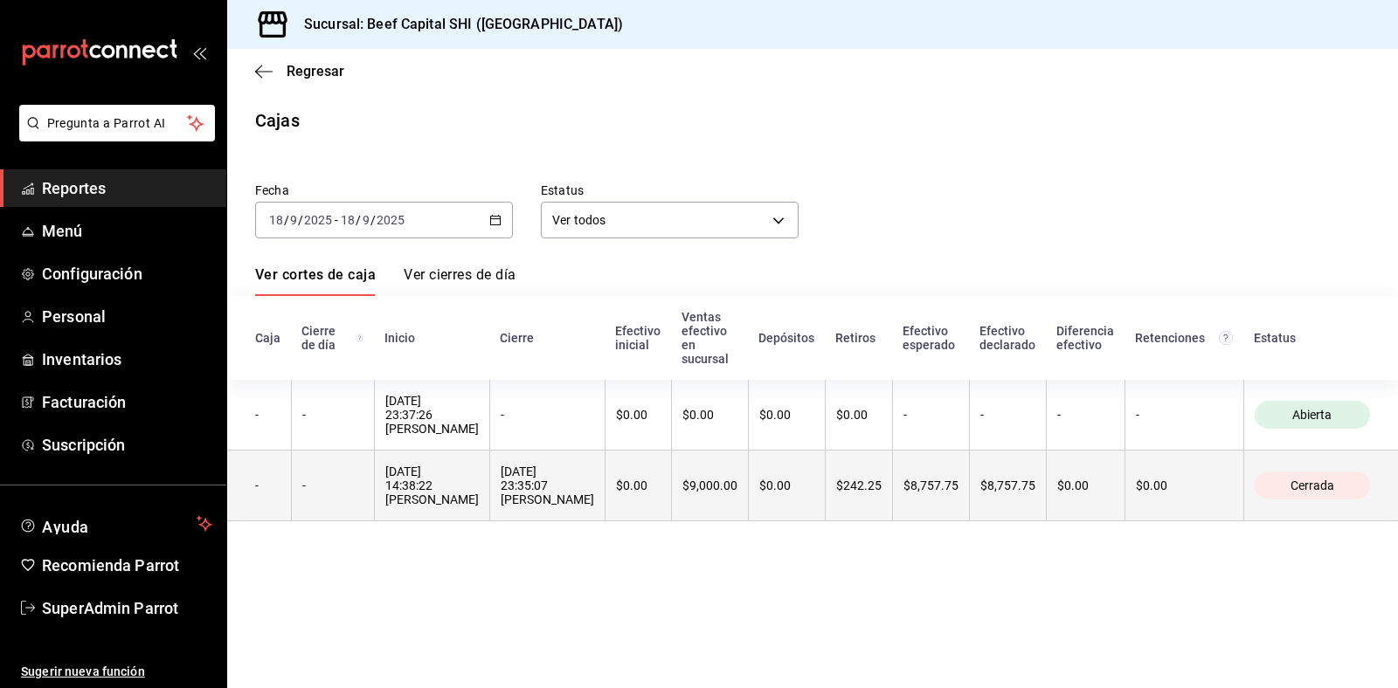
click at [693, 490] on th "$9,000.00" at bounding box center [709, 486] width 77 height 71
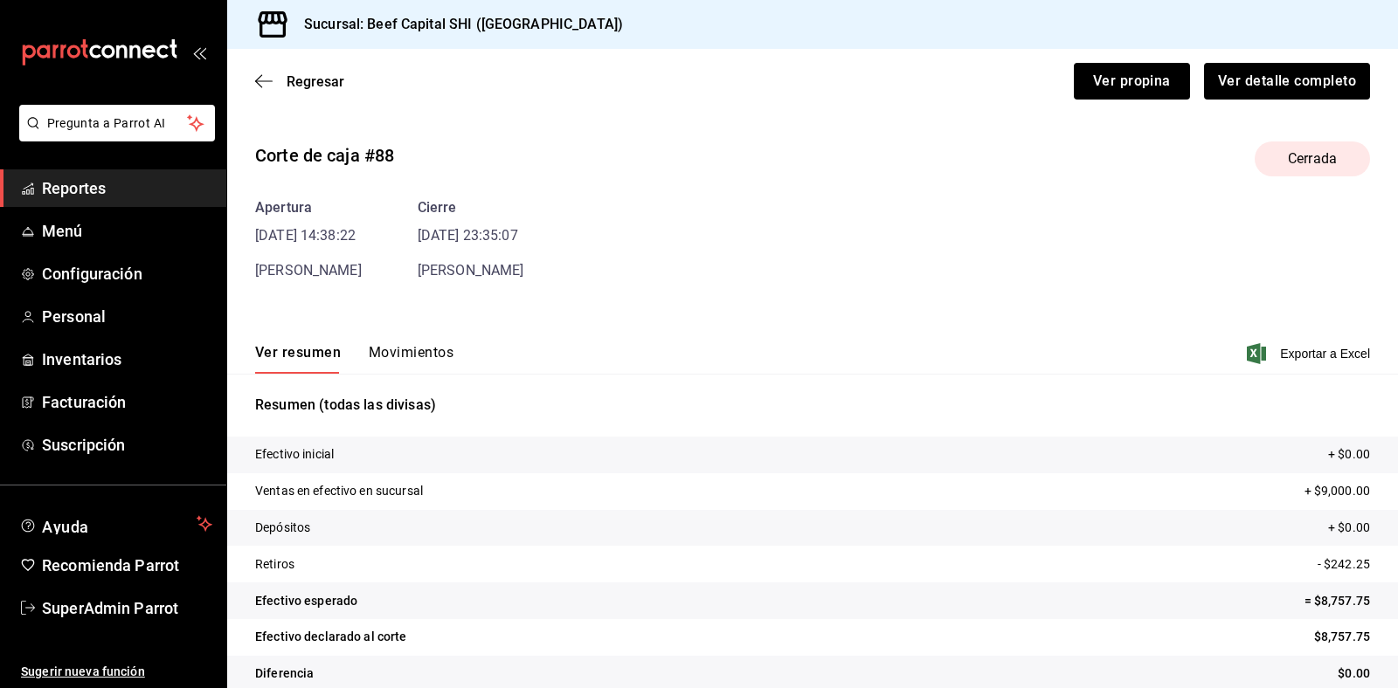
click at [393, 358] on button "Movimientos" at bounding box center [411, 359] width 85 height 30
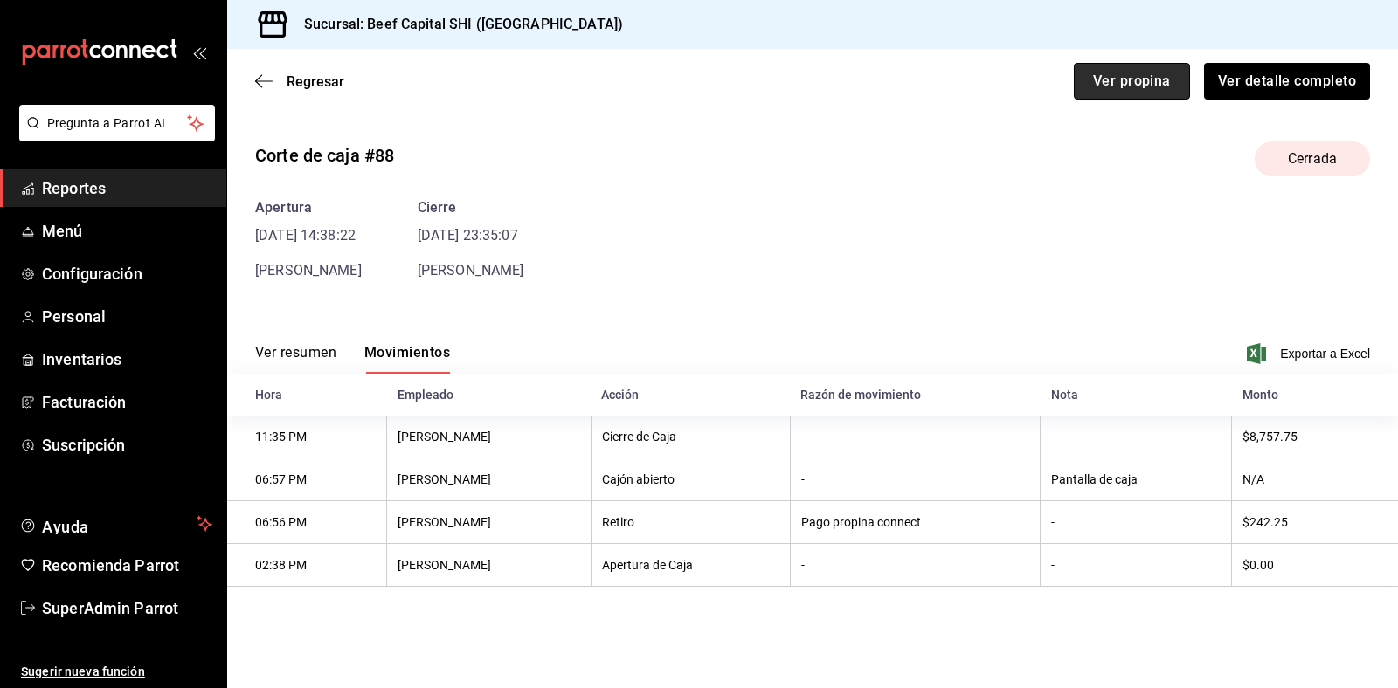
click at [1115, 68] on button "Ver propina" at bounding box center [1132, 81] width 116 height 37
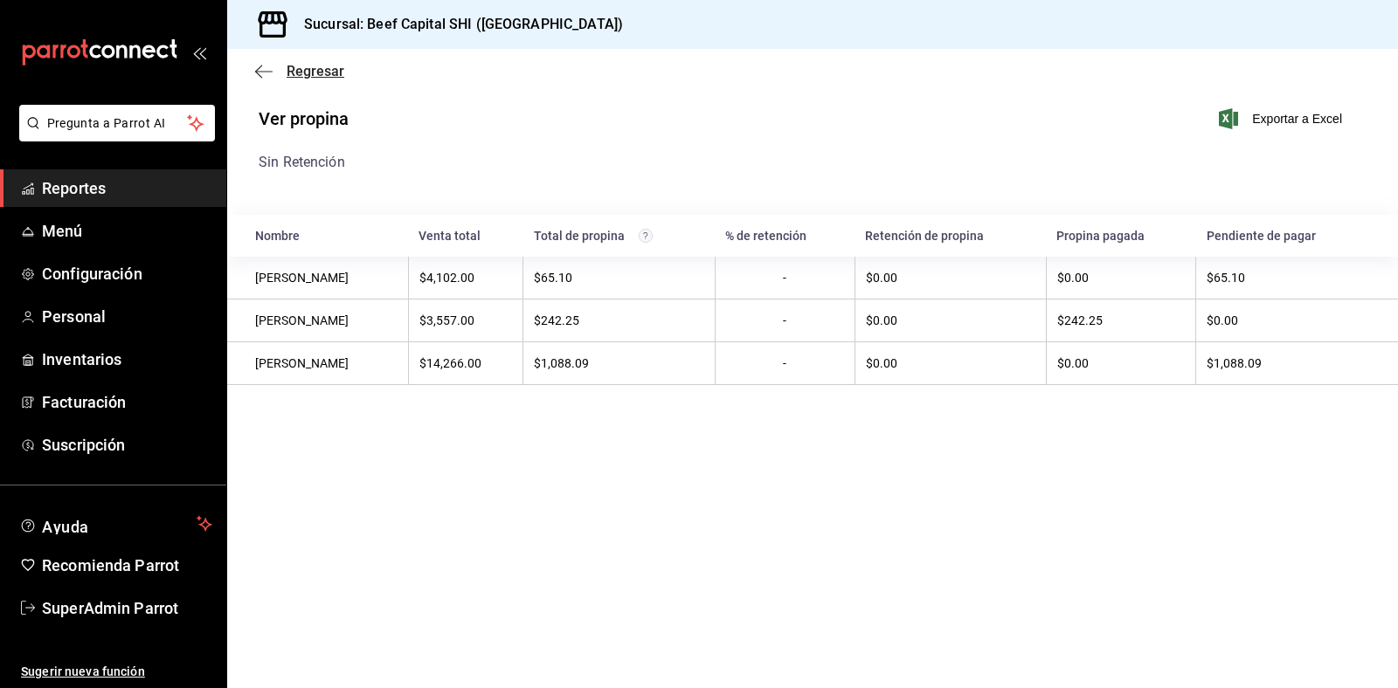
click at [287, 68] on span "Regresar" at bounding box center [316, 71] width 58 height 17
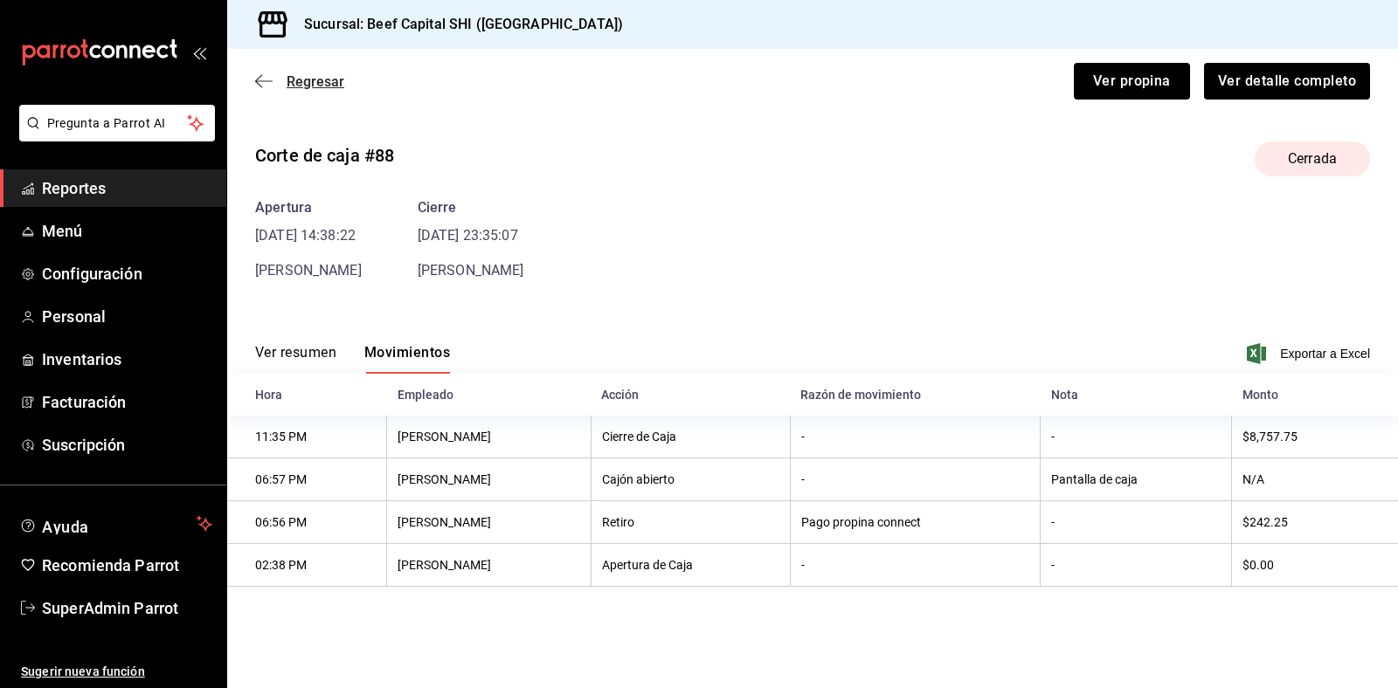
click at [298, 84] on span "Regresar" at bounding box center [316, 81] width 58 height 17
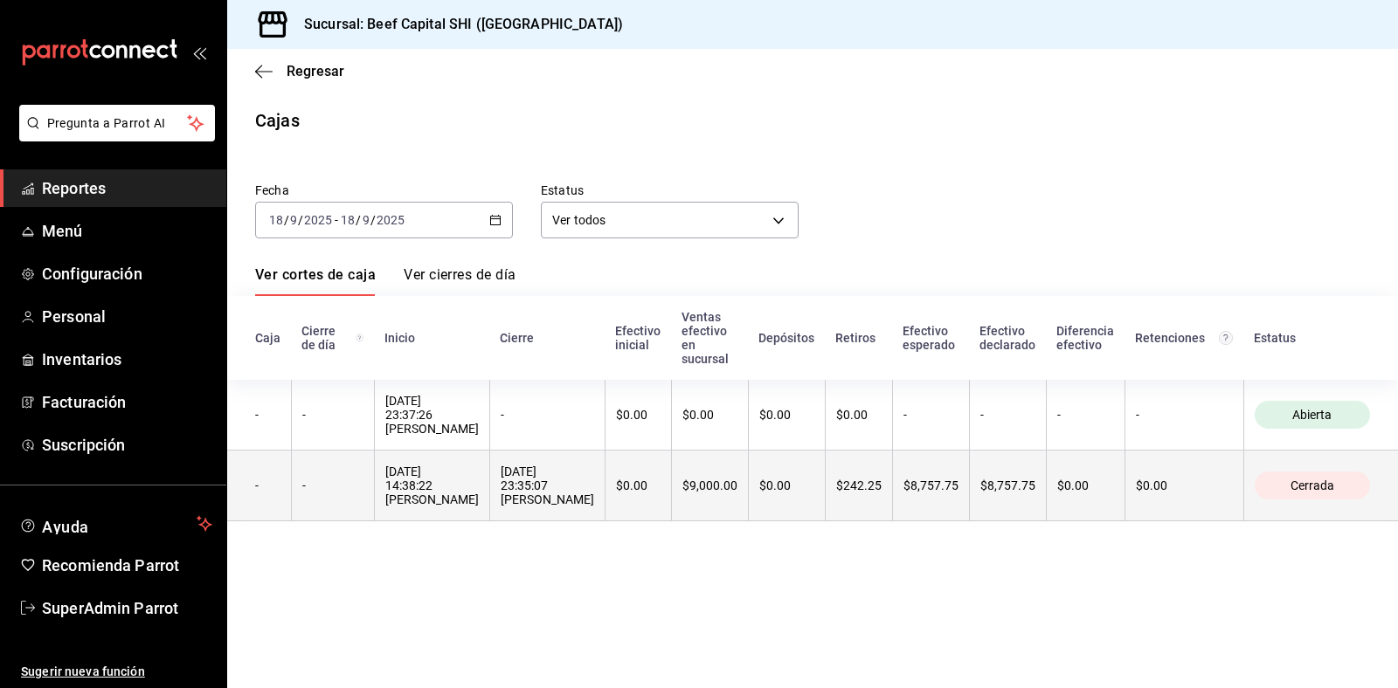
click at [656, 493] on div "$0.00" at bounding box center [638, 486] width 45 height 14
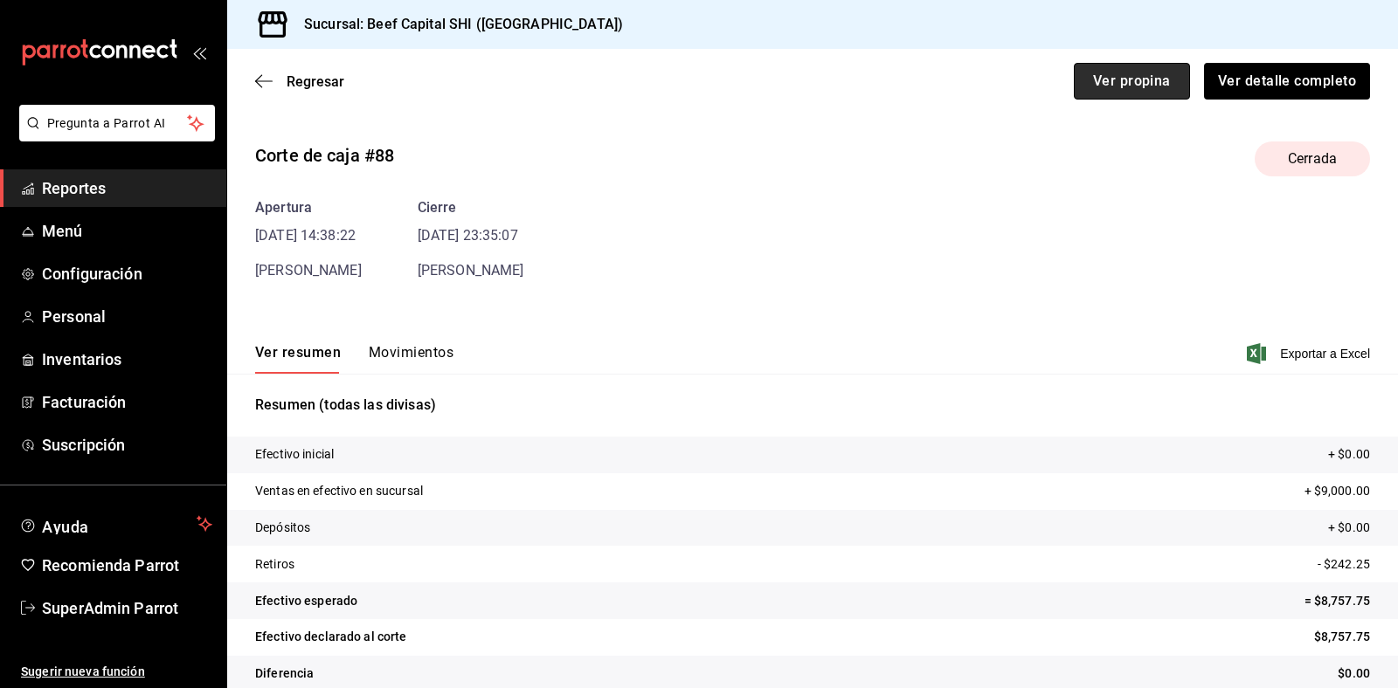
click at [1114, 87] on button "Ver propina" at bounding box center [1132, 81] width 116 height 37
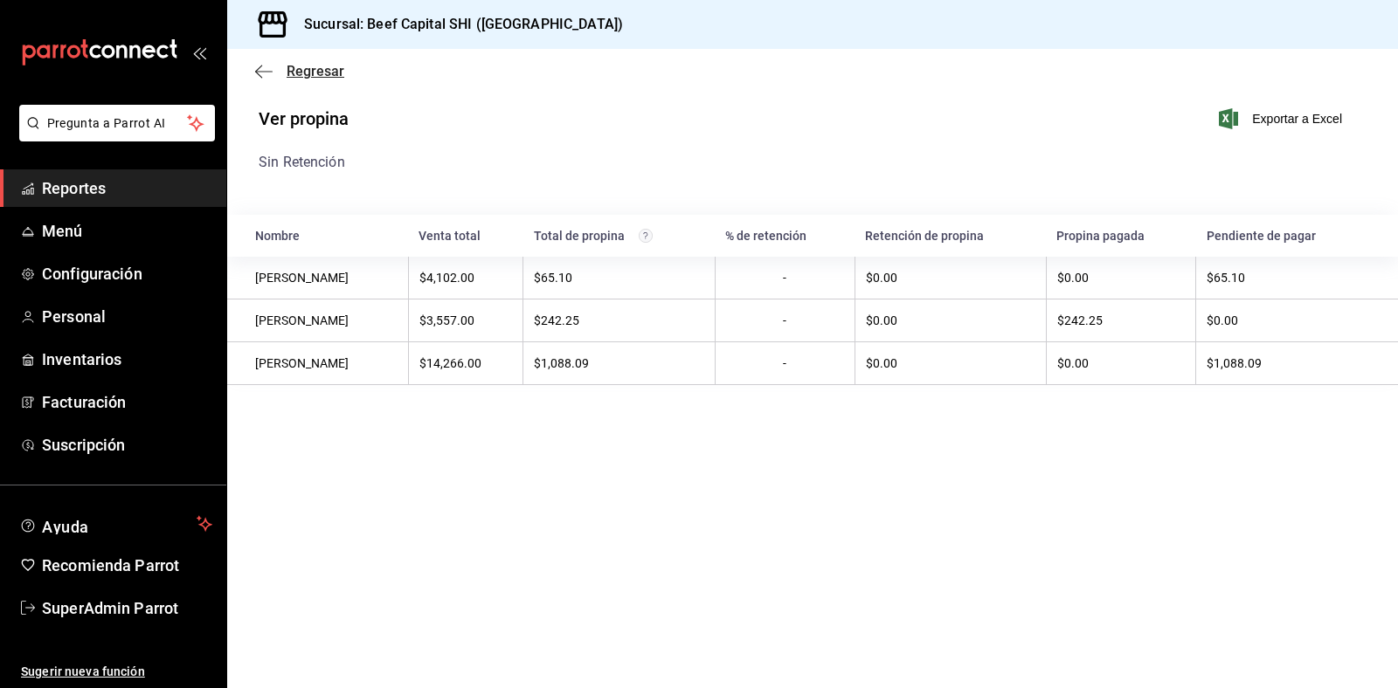
click at [262, 72] on icon "button" at bounding box center [263, 72] width 17 height 16
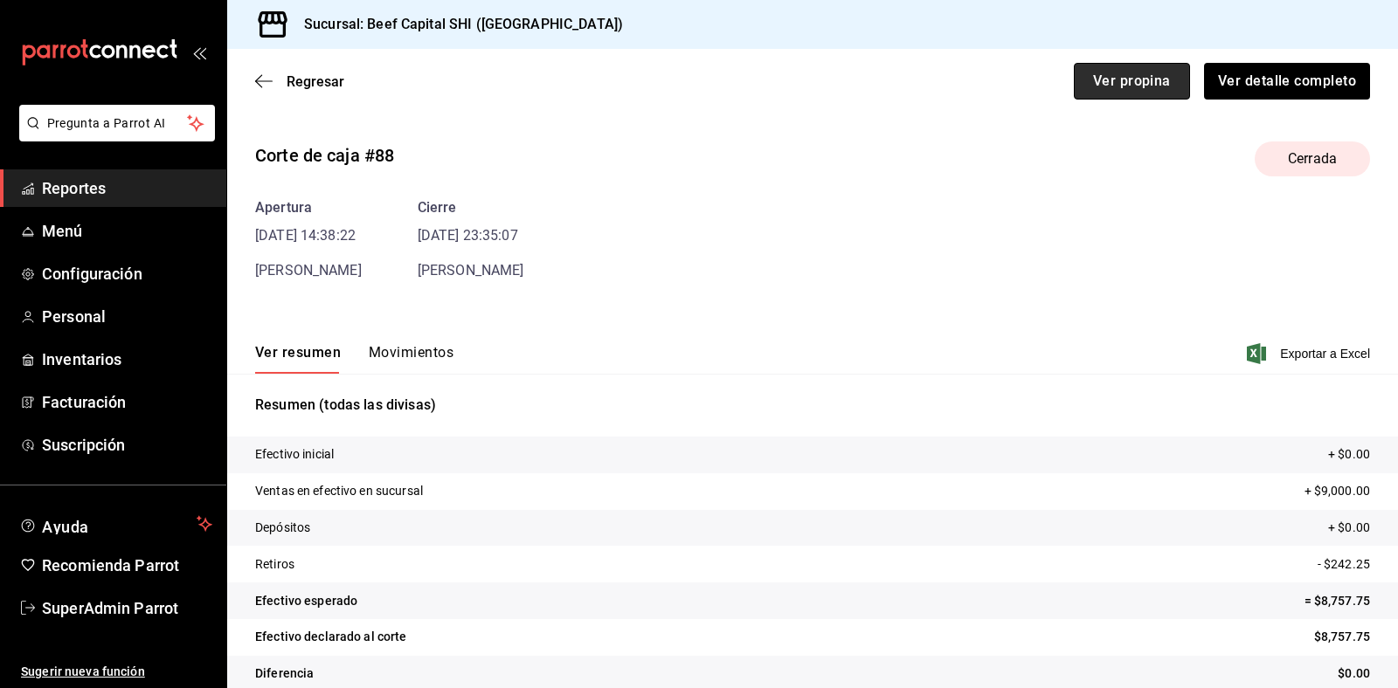
click at [1109, 87] on button "Ver propina" at bounding box center [1132, 81] width 116 height 37
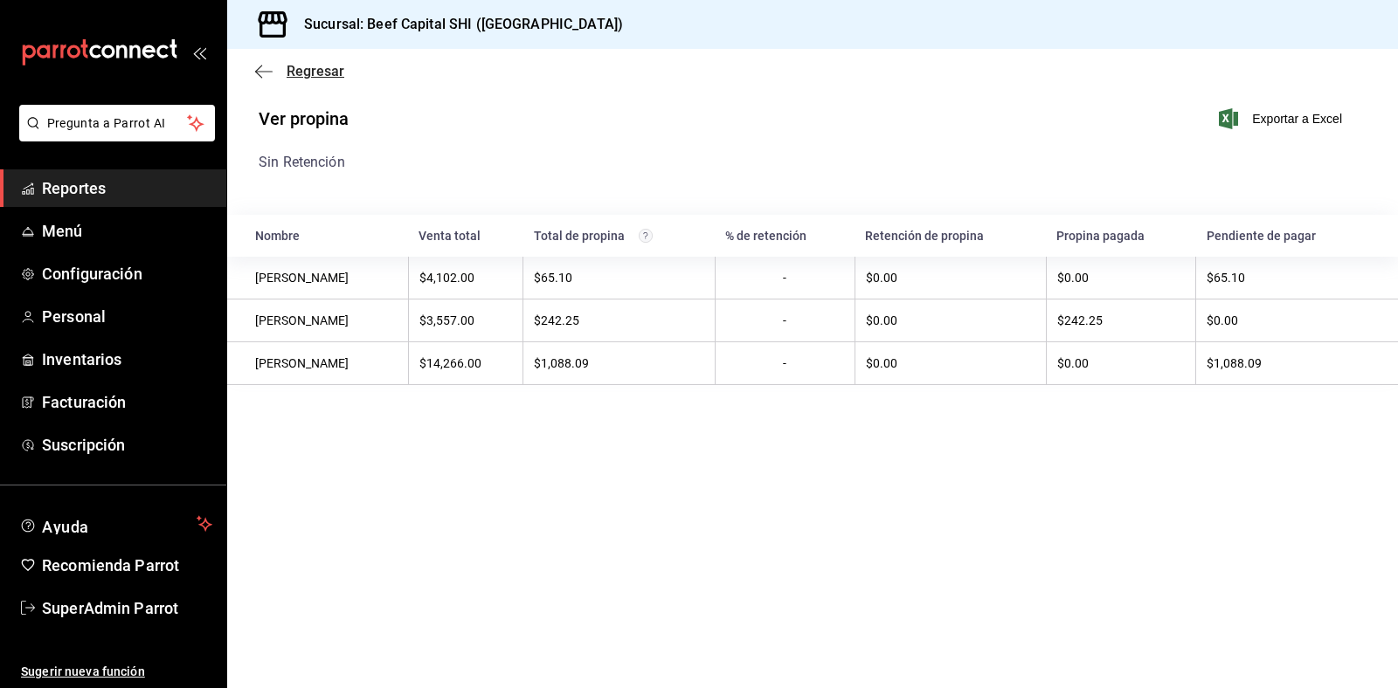
click at [289, 71] on span "Regresar" at bounding box center [316, 71] width 58 height 17
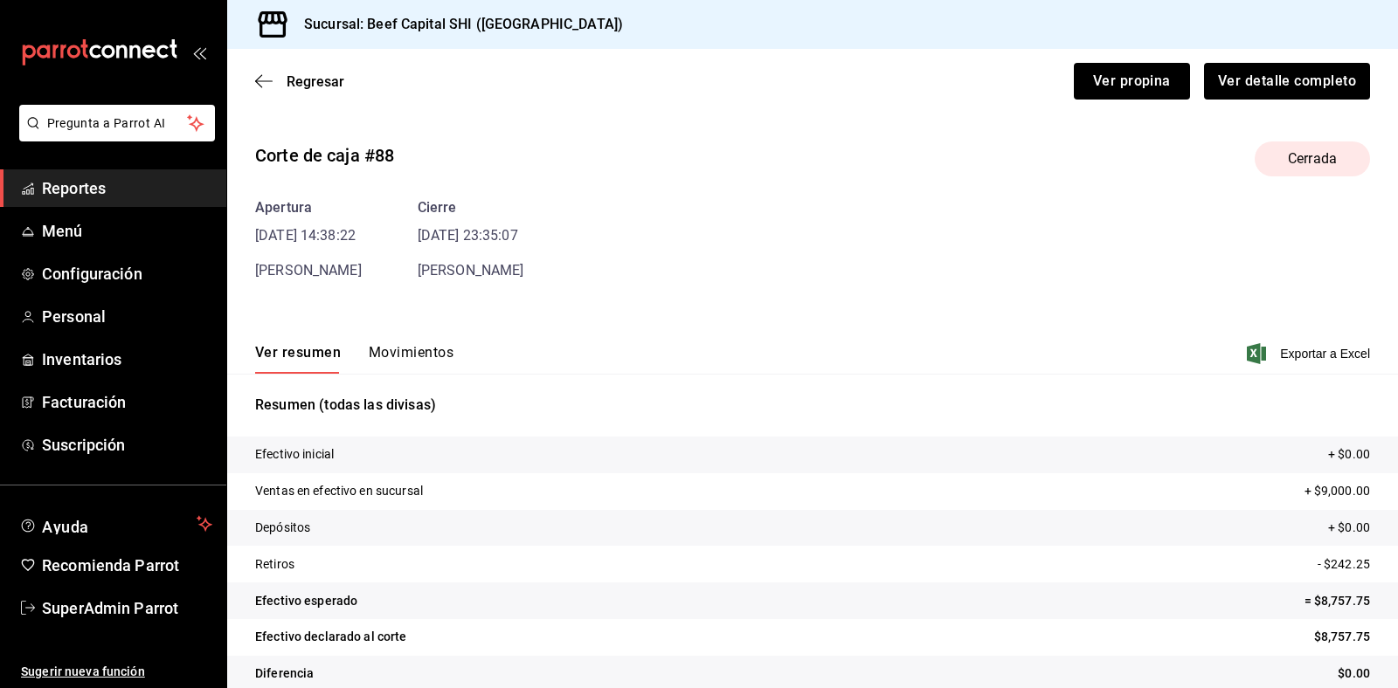
scroll to position [24, 0]
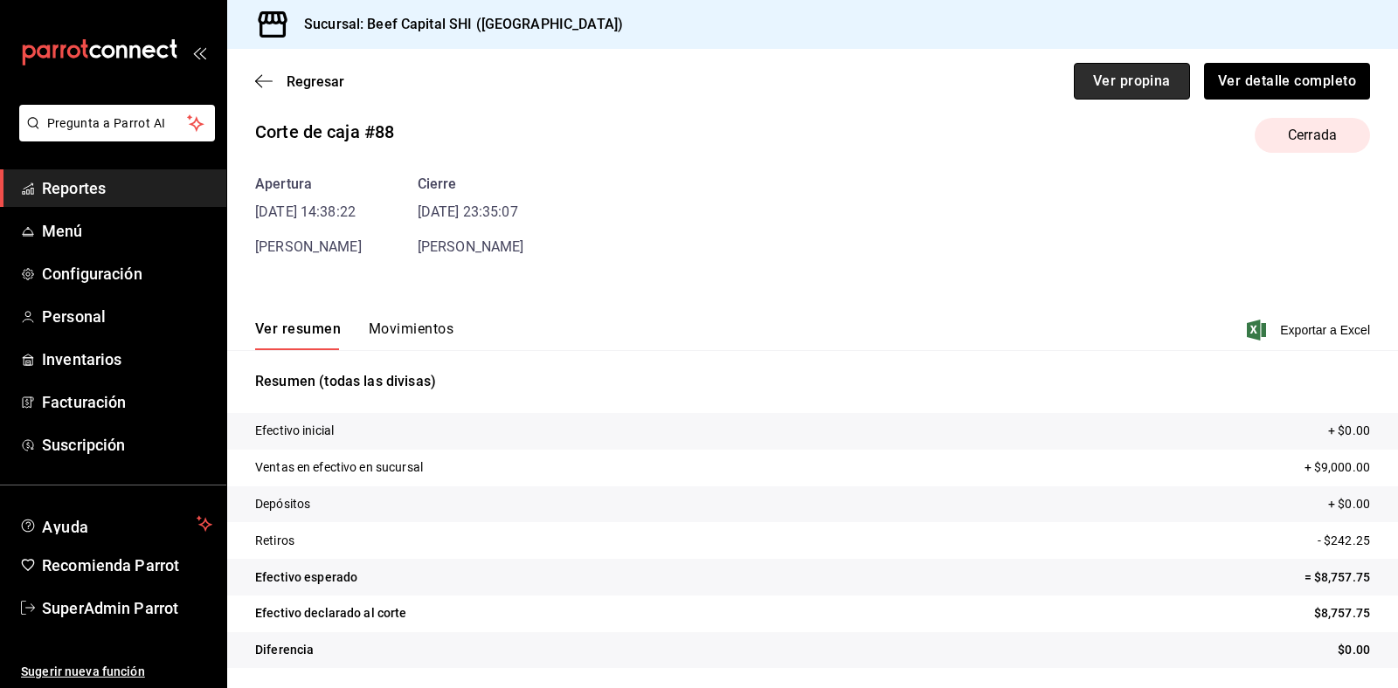
click at [1124, 75] on button "Ver propina" at bounding box center [1132, 81] width 116 height 37
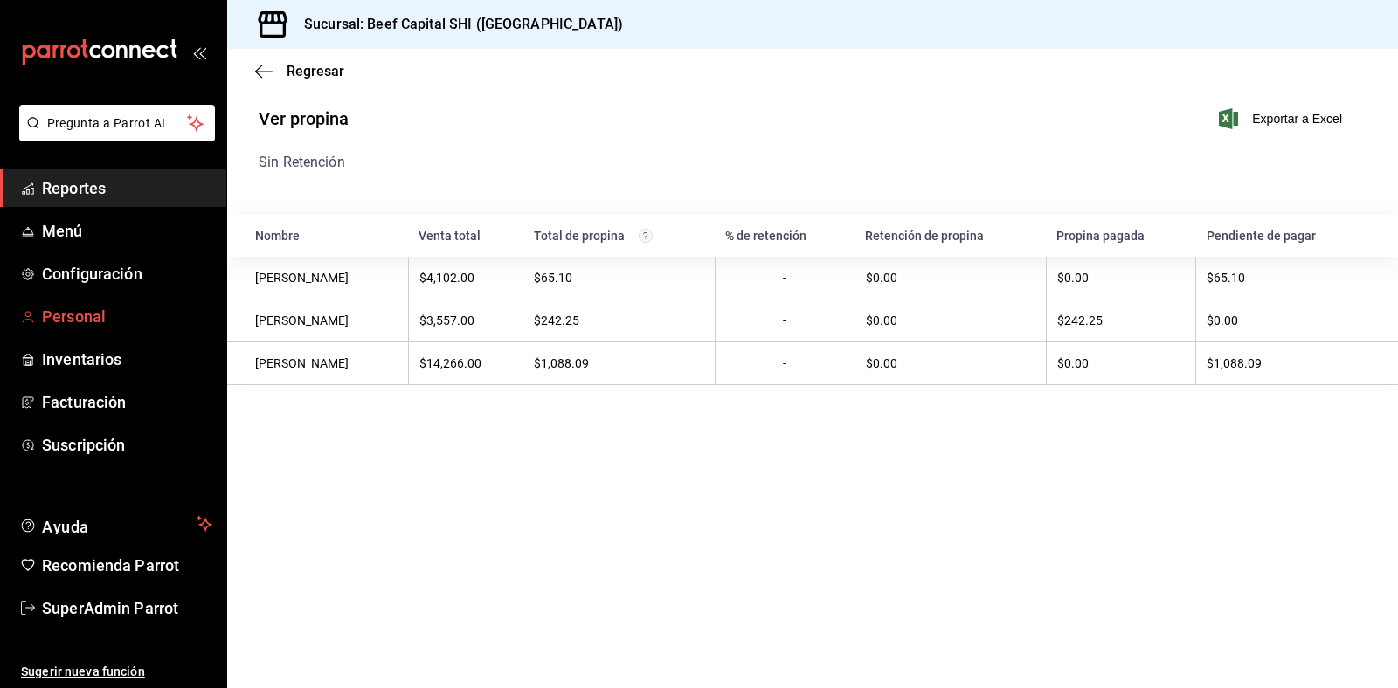
click at [97, 308] on span "Personal" at bounding box center [127, 317] width 170 height 24
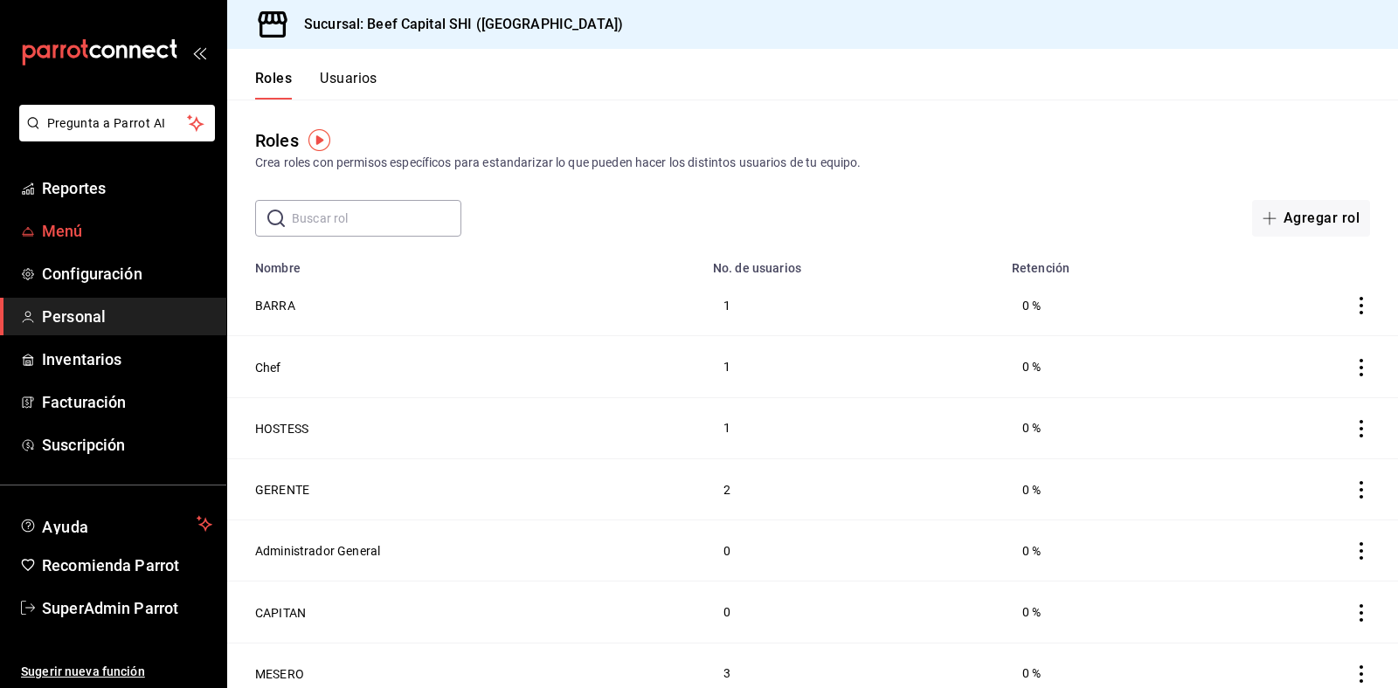
click at [99, 242] on span "Menú" at bounding box center [127, 231] width 170 height 24
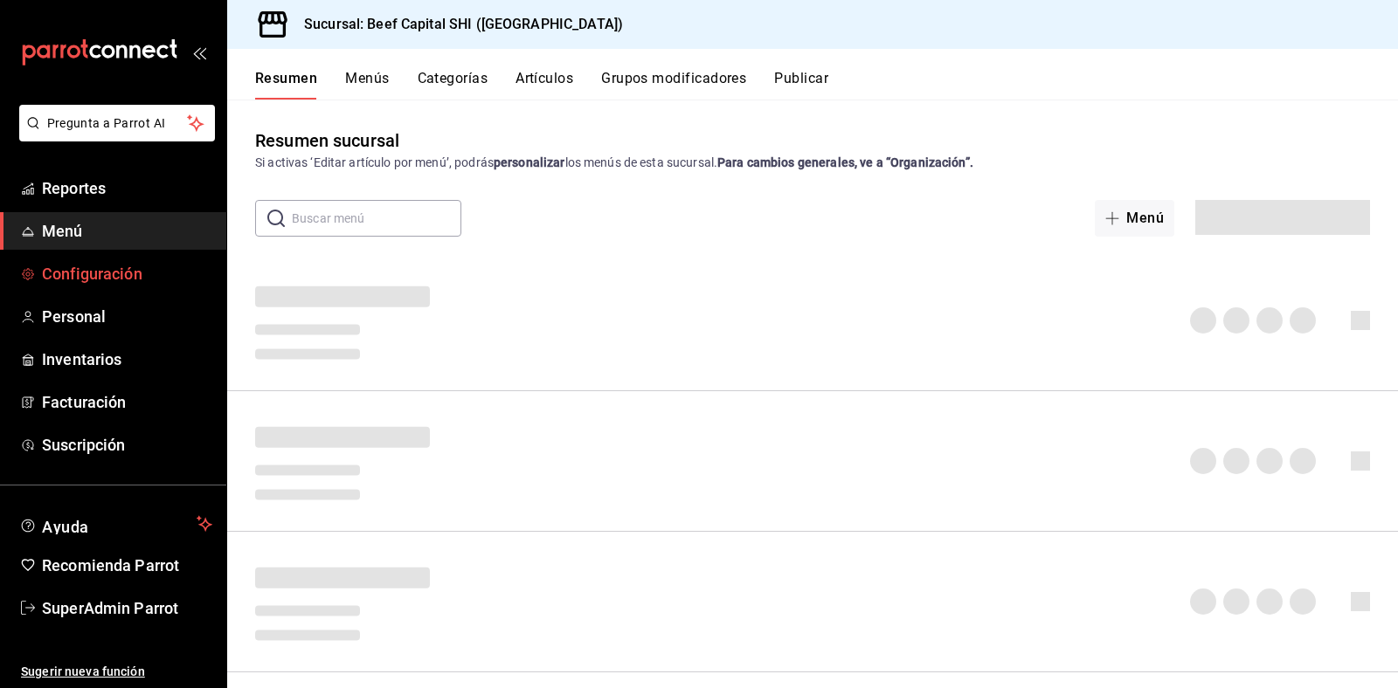
click at [62, 273] on span "Configuración" at bounding box center [127, 274] width 170 height 24
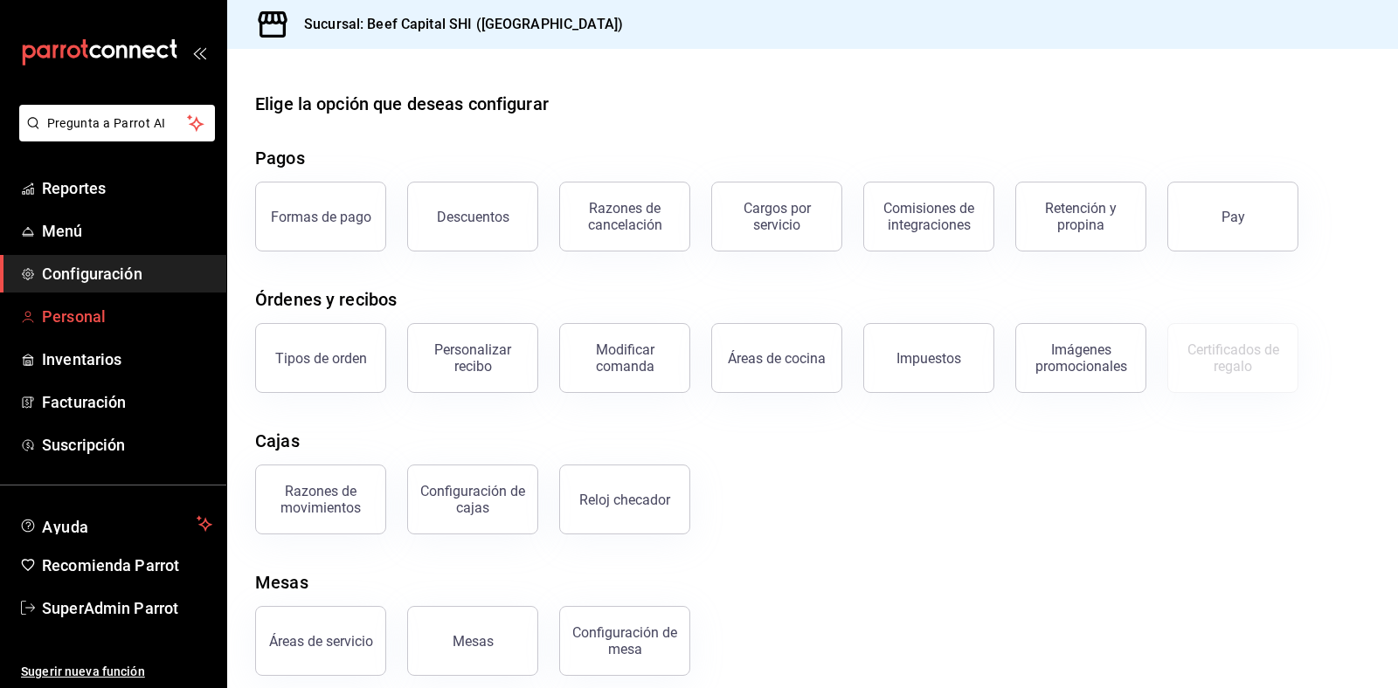
click at [55, 320] on span "Personal" at bounding box center [127, 317] width 170 height 24
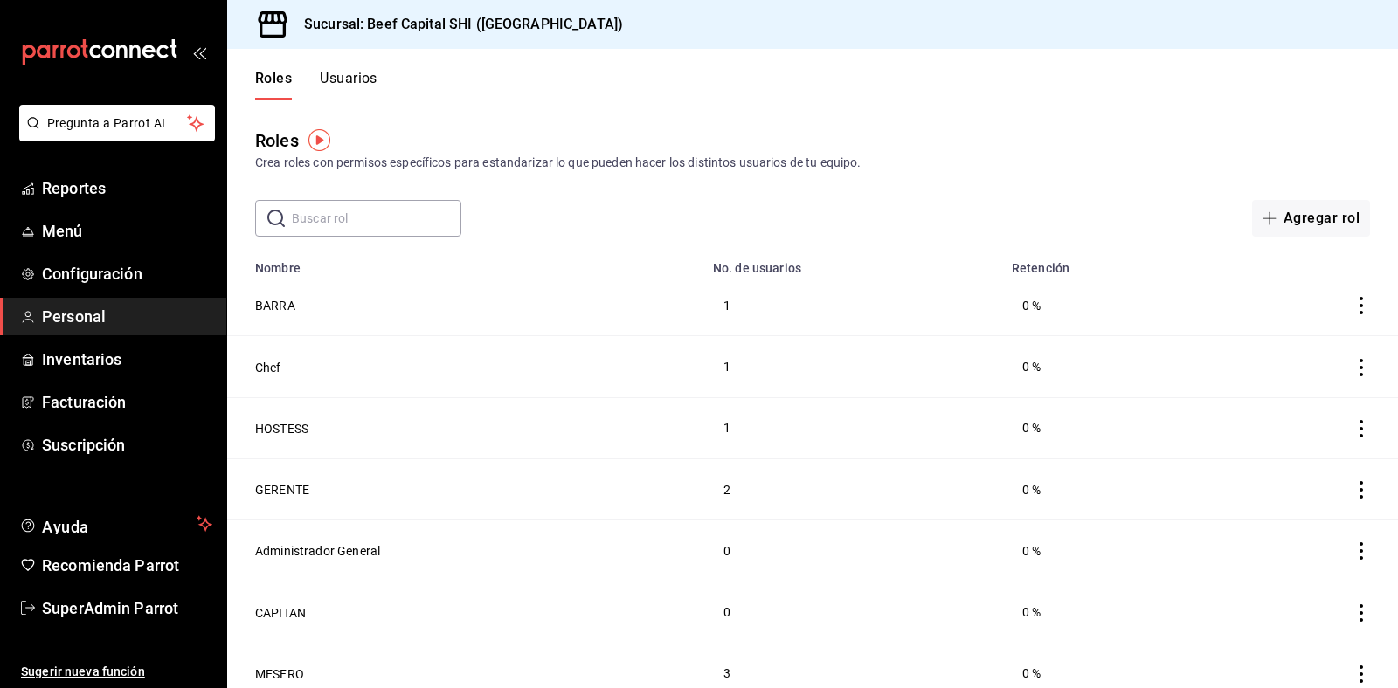
click at [348, 77] on button "Usuarios" at bounding box center [349, 85] width 58 height 30
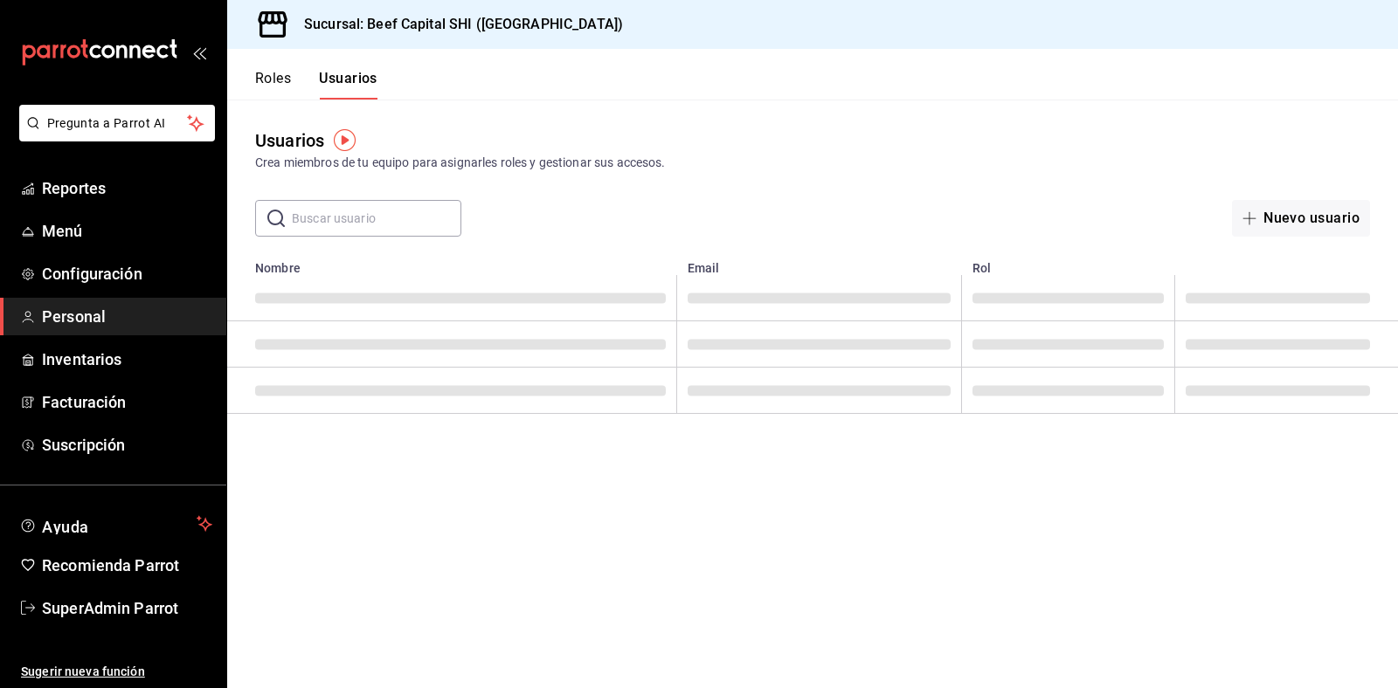
click at [376, 210] on input "text" at bounding box center [376, 218] width 169 height 35
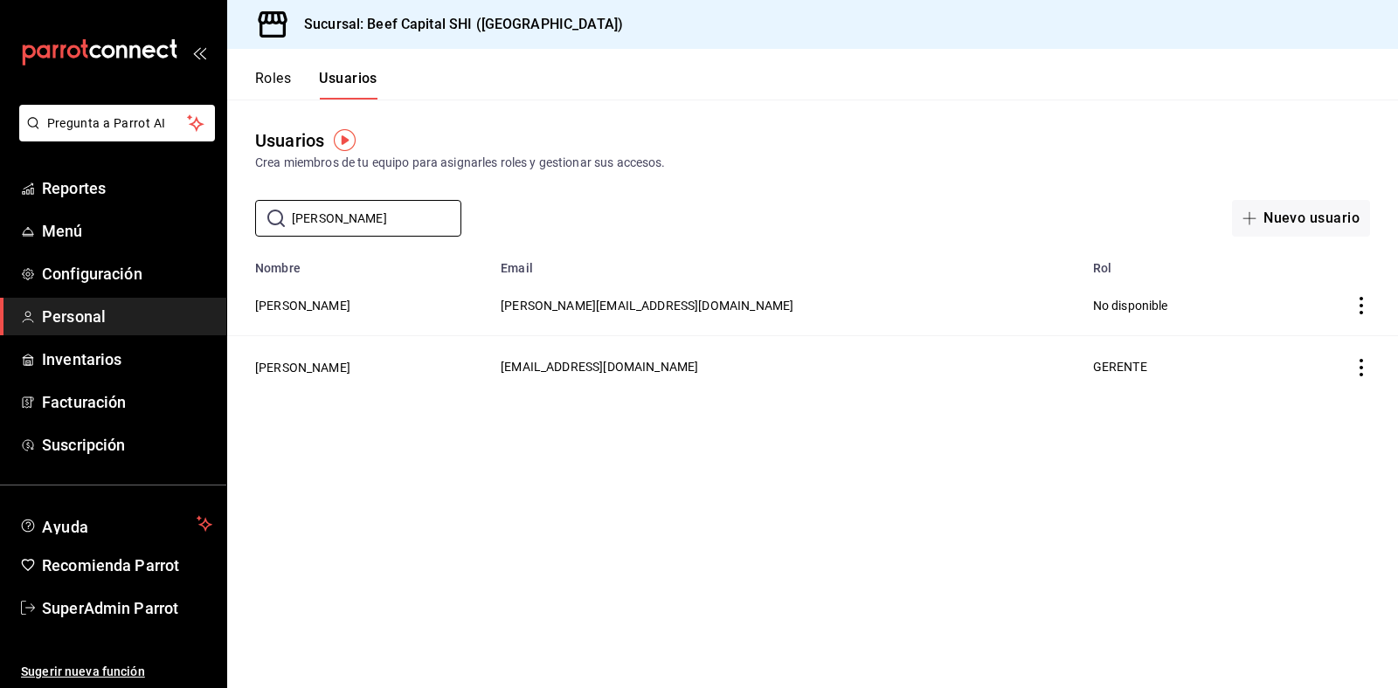
type input "georg"
